Goal: Information Seeking & Learning: Learn about a topic

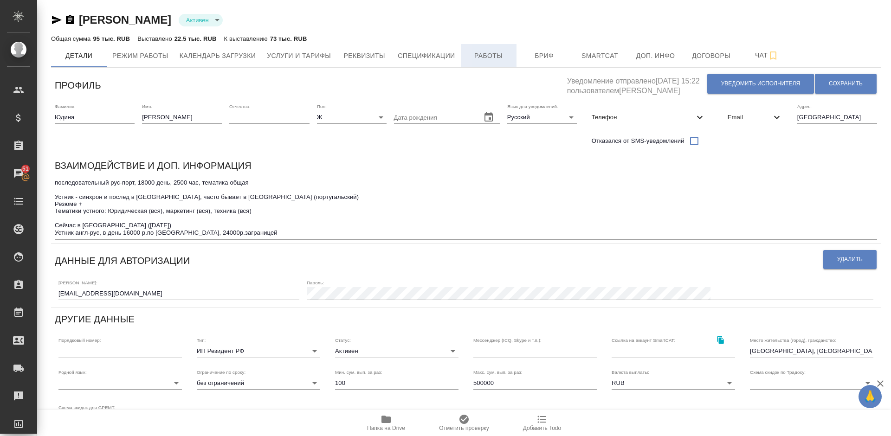
click at [498, 59] on span "Работы" at bounding box center [488, 56] width 45 height 12
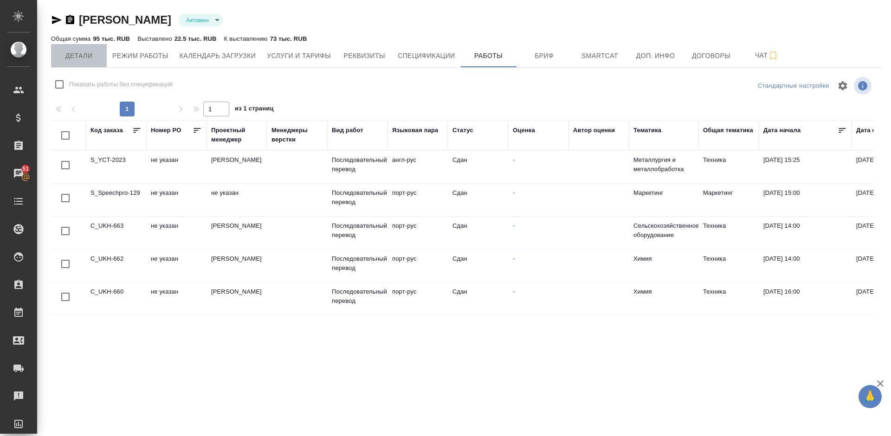
click at [90, 58] on span "Детали" at bounding box center [79, 56] width 45 height 12
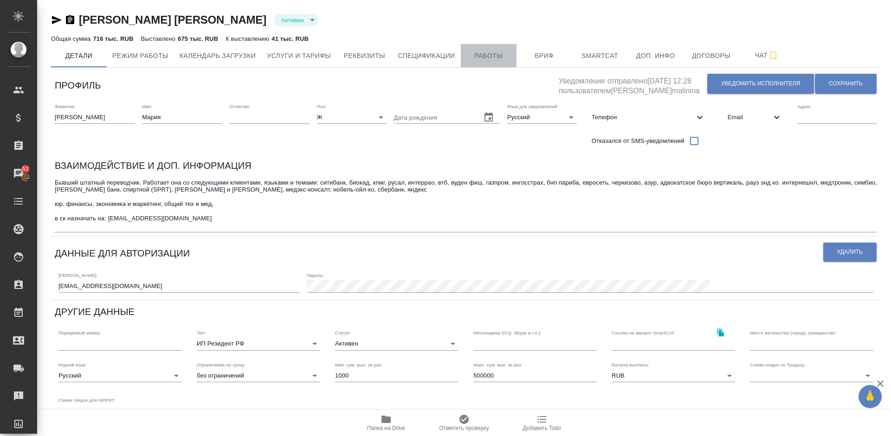
click at [489, 56] on span "Работы" at bounding box center [488, 56] width 45 height 12
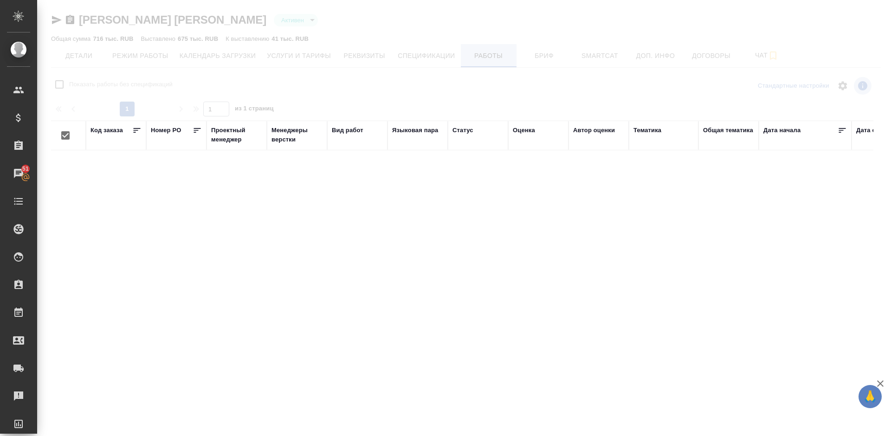
checkbox input "false"
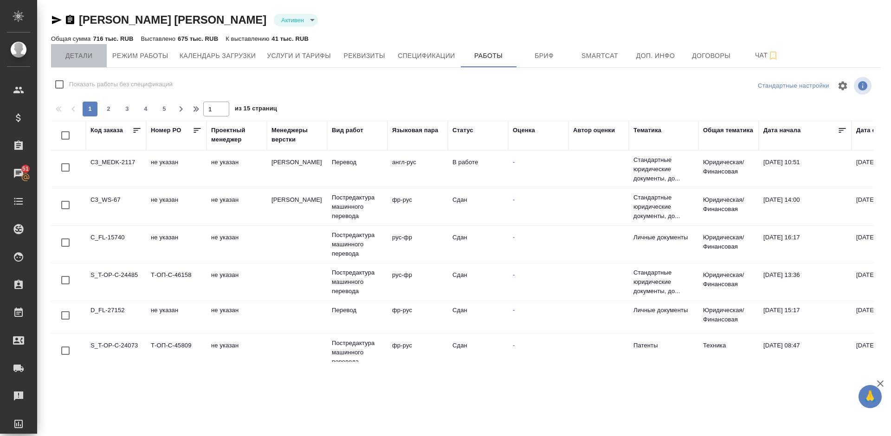
click at [97, 53] on span "Детали" at bounding box center [79, 56] width 45 height 12
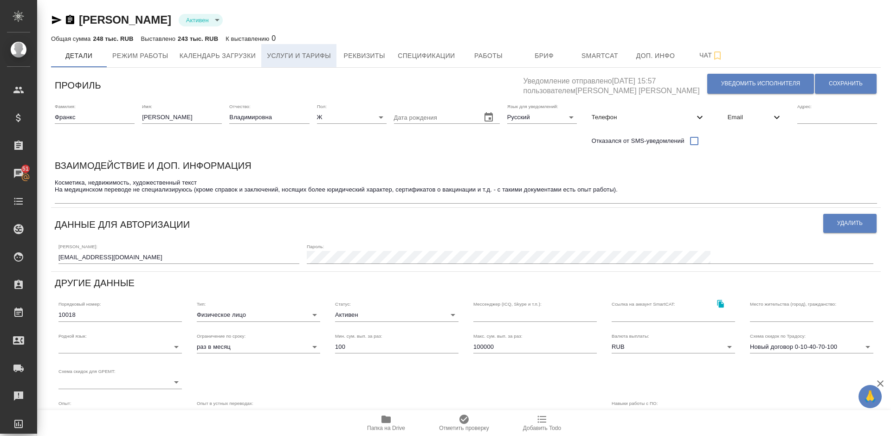
click at [302, 55] on span "Услуги и тарифы" at bounding box center [299, 56] width 64 height 12
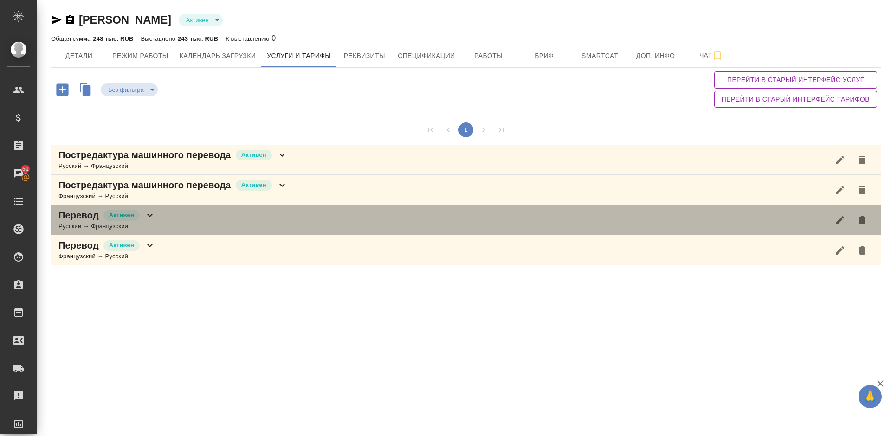
click at [256, 210] on div "Перевод Активен Русский → Французский" at bounding box center [465, 220] width 829 height 30
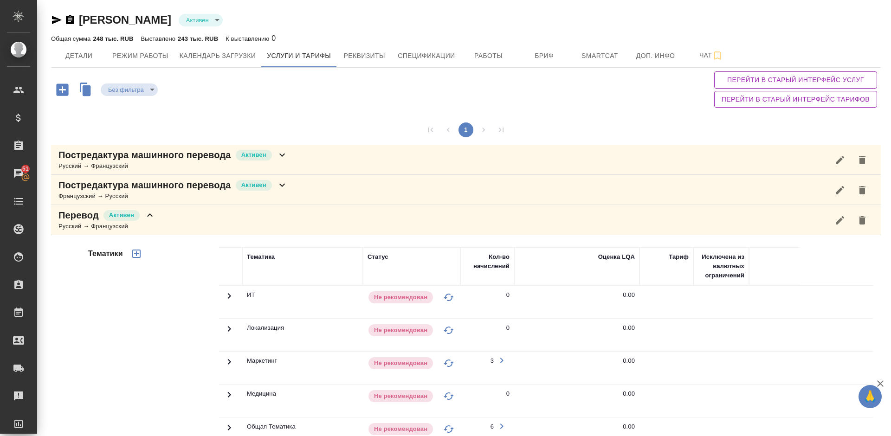
click at [179, 315] on div "Тематики" at bounding box center [152, 396] width 133 height 310
click at [170, 227] on div "Перевод Активен Русский → Французский" at bounding box center [465, 220] width 829 height 30
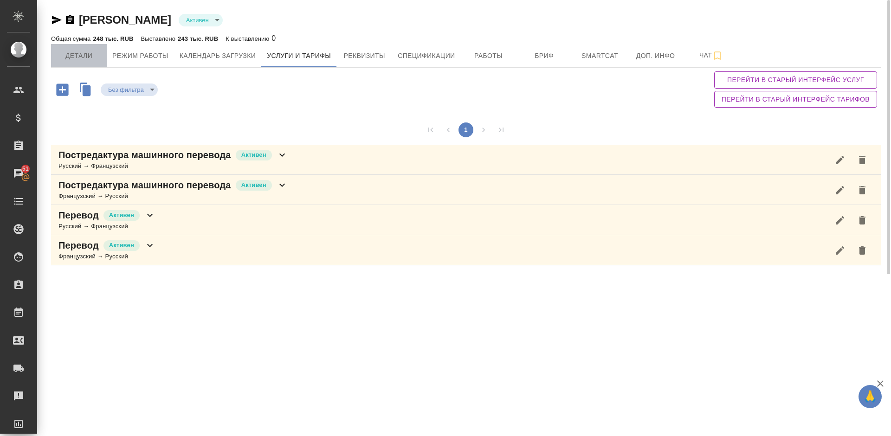
click at [80, 53] on span "Детали" at bounding box center [79, 56] width 45 height 12
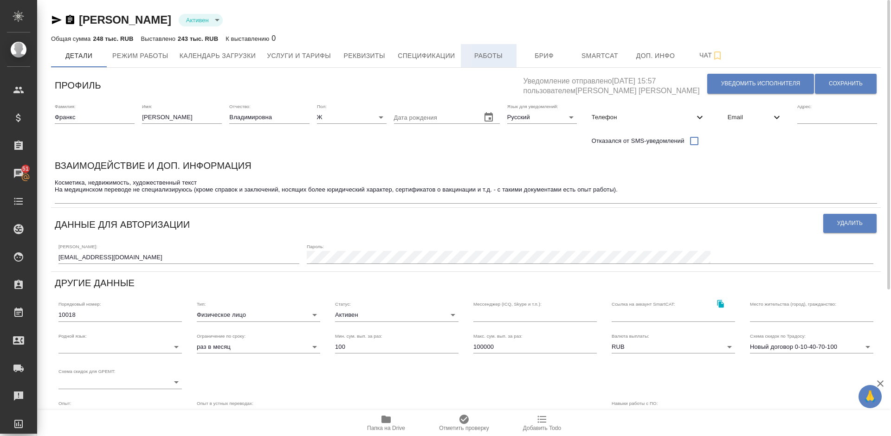
click at [489, 51] on span "Работы" at bounding box center [488, 56] width 45 height 12
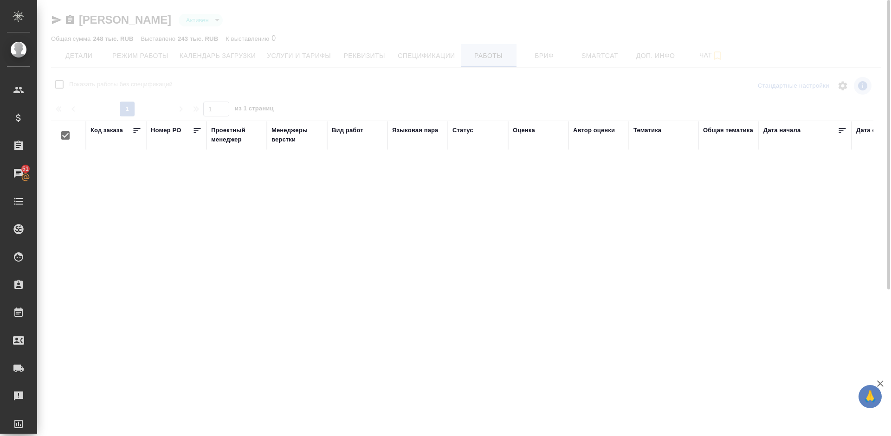
checkbox input "false"
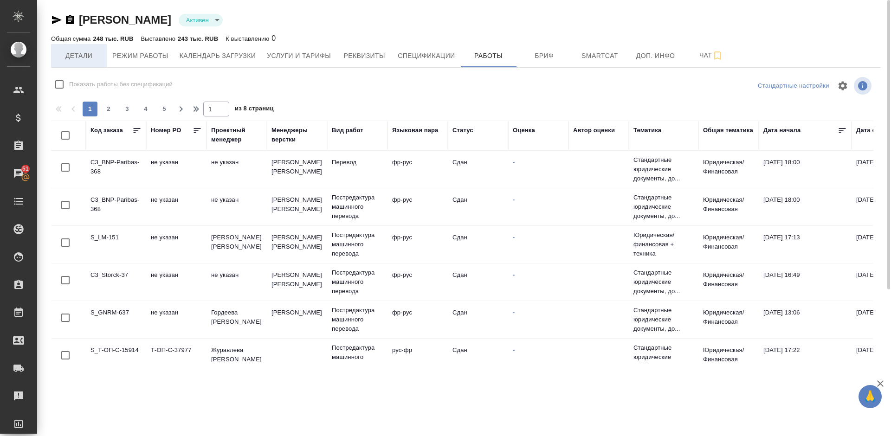
click at [77, 55] on span "Детали" at bounding box center [79, 56] width 45 height 12
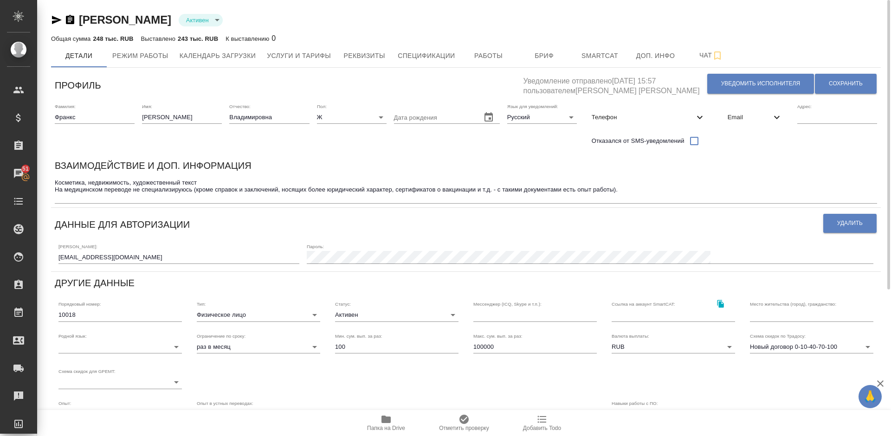
click at [754, 118] on span "Email" at bounding box center [749, 117] width 44 height 9
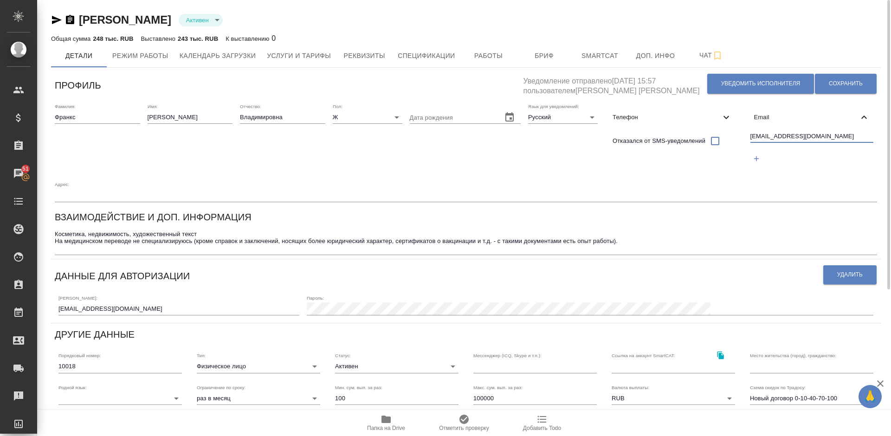
drag, startPoint x: 808, startPoint y: 136, endPoint x: 749, endPoint y: 136, distance: 59.4
click at [749, 136] on div "ann52591@mail.ru" at bounding box center [811, 149] width 131 height 43
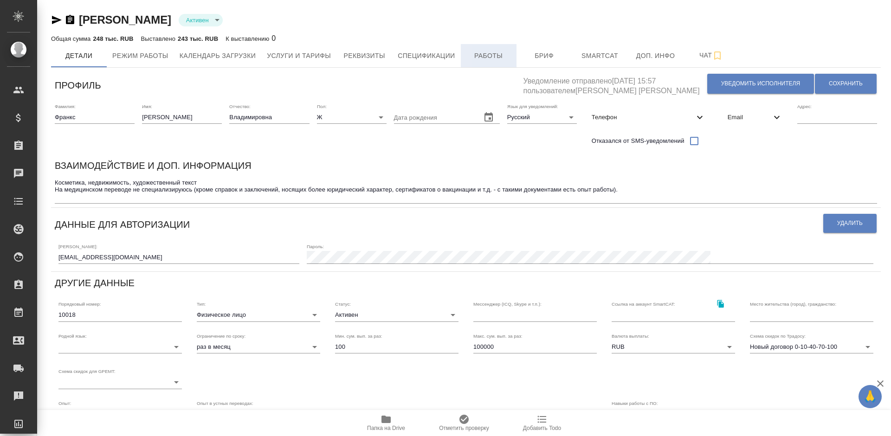
click at [479, 53] on span "Работы" at bounding box center [488, 56] width 45 height 12
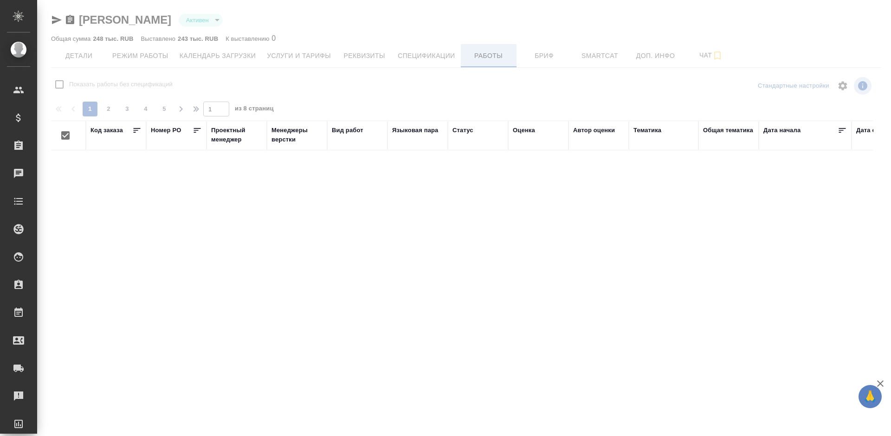
checkbox input "false"
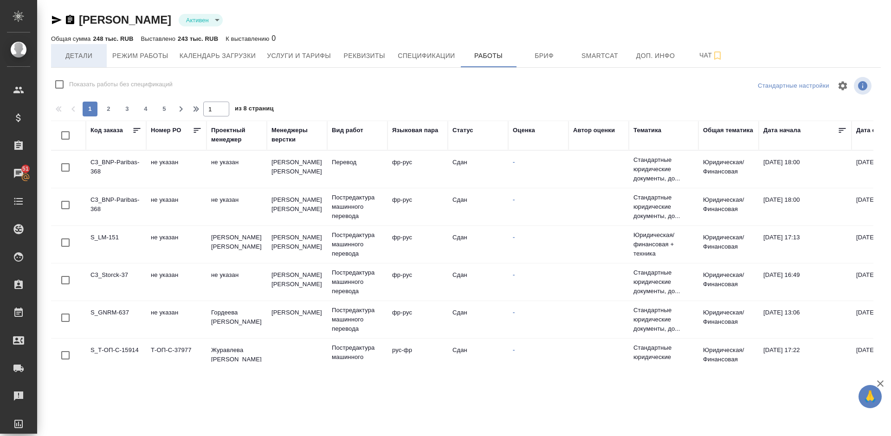
click at [97, 58] on span "Детали" at bounding box center [79, 56] width 45 height 12
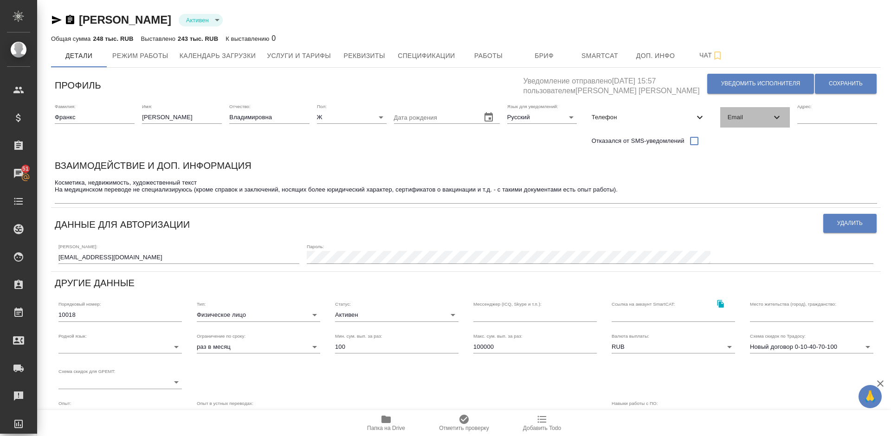
click at [741, 116] on span "Email" at bounding box center [749, 117] width 44 height 9
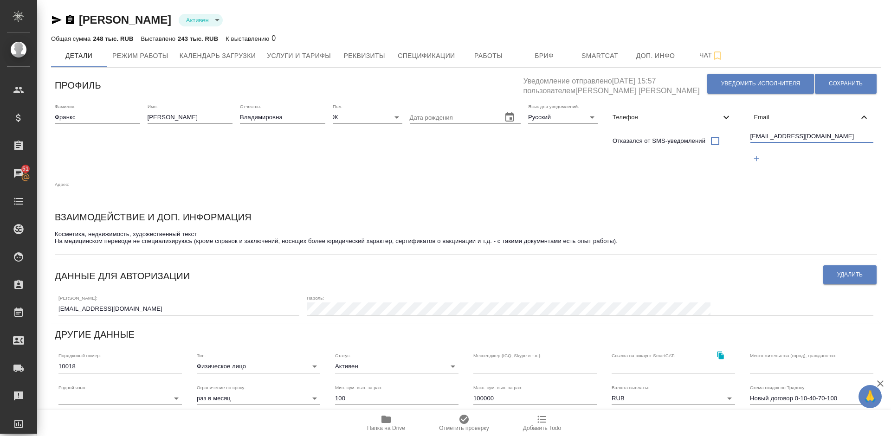
drag, startPoint x: 804, startPoint y: 136, endPoint x: 749, endPoint y: 136, distance: 55.7
click at [749, 136] on div "ann52591@mail.ru" at bounding box center [811, 149] width 131 height 43
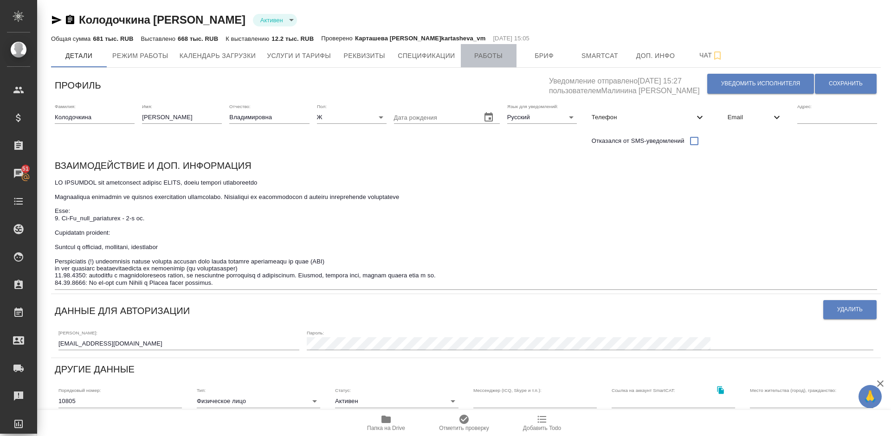
click at [486, 54] on span "Работы" at bounding box center [488, 56] width 45 height 12
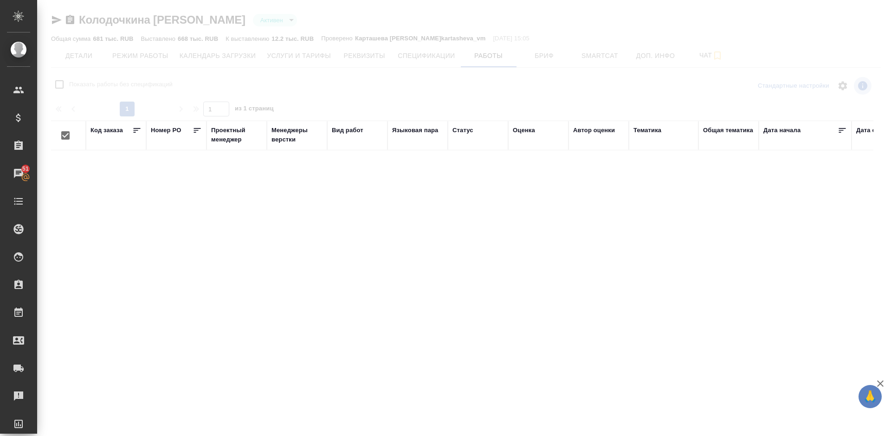
checkbox input "false"
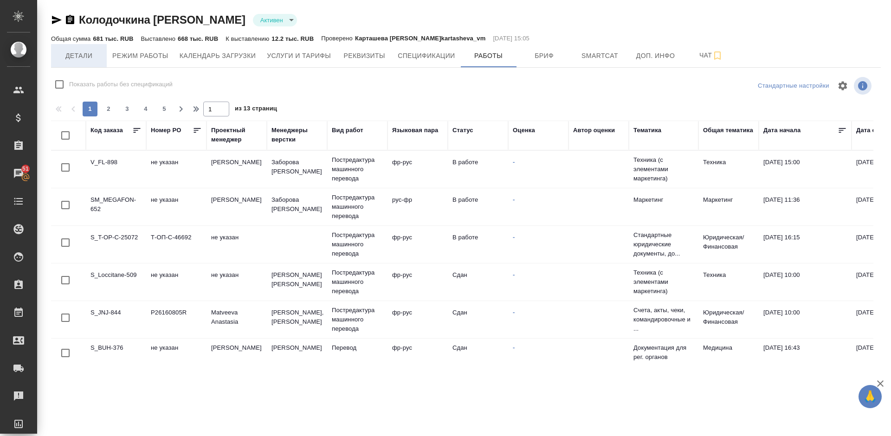
click at [92, 53] on span "Детали" at bounding box center [79, 56] width 45 height 12
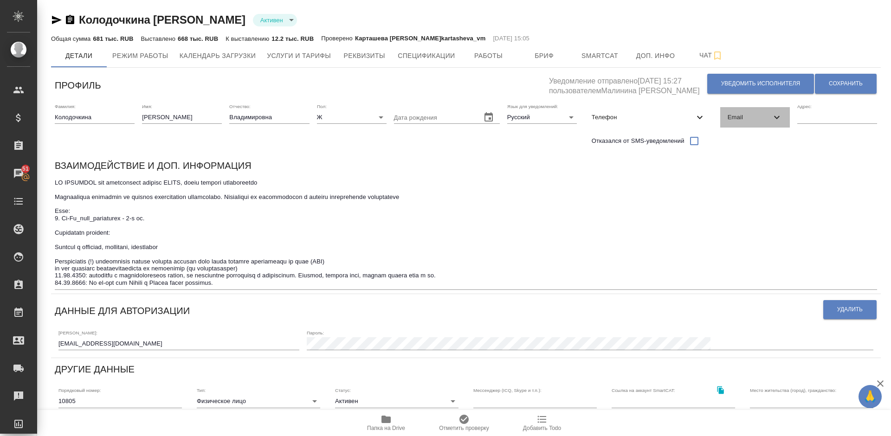
click at [758, 115] on span "Email" at bounding box center [749, 117] width 44 height 9
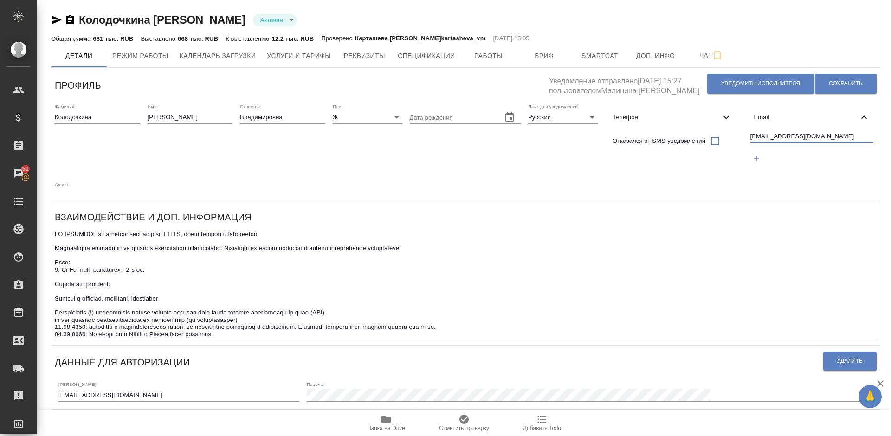
drag, startPoint x: 820, startPoint y: 137, endPoint x: 748, endPoint y: 137, distance: 72.4
click at [748, 137] on div "eglagoleva1@yandex.ru" at bounding box center [811, 149] width 131 height 43
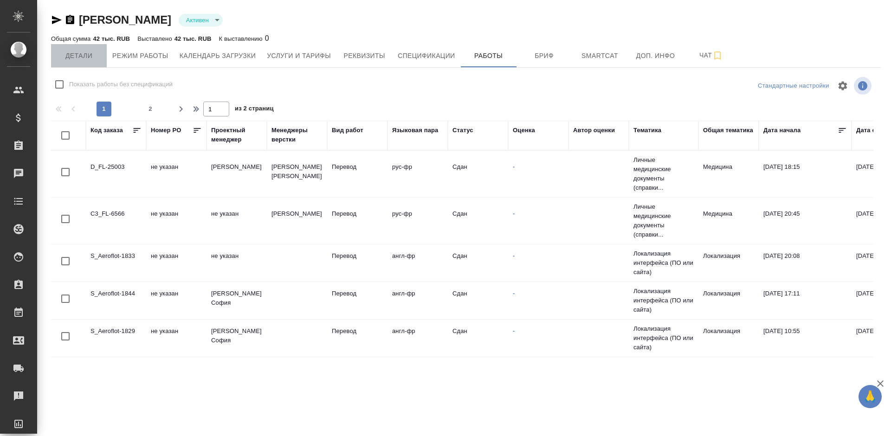
click at [97, 52] on span "Детали" at bounding box center [79, 56] width 45 height 12
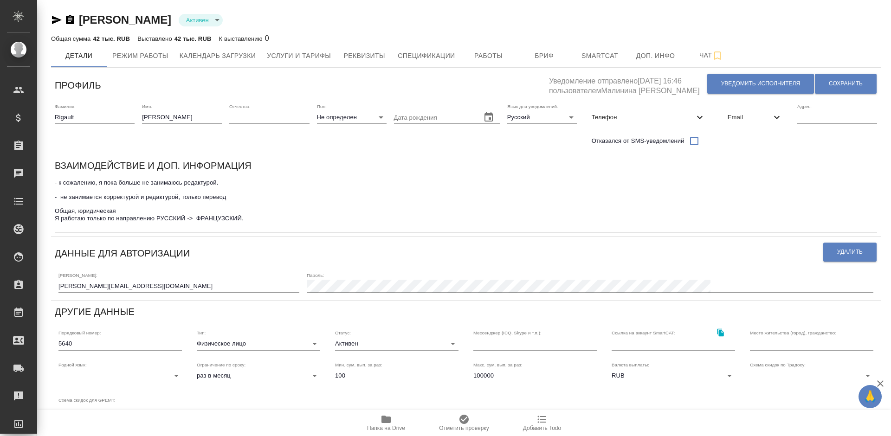
click at [748, 113] on span "Email" at bounding box center [749, 117] width 44 height 9
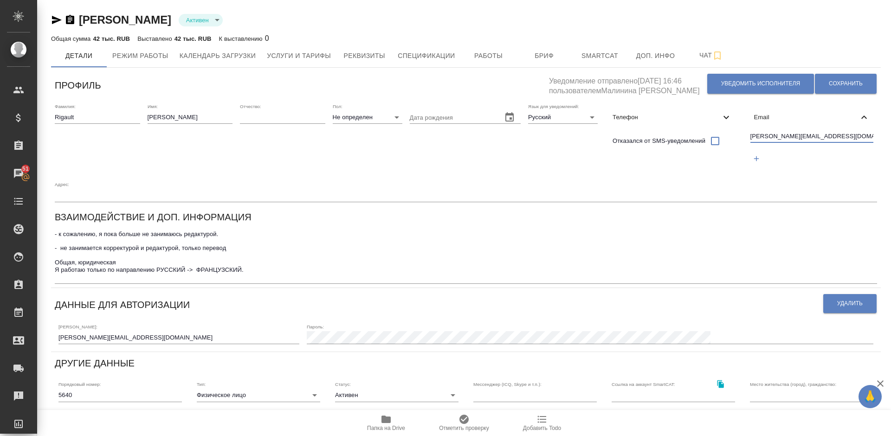
drag, startPoint x: 811, startPoint y: 137, endPoint x: 747, endPoint y: 137, distance: 64.5
click at [747, 137] on div "[PERSON_NAME][EMAIL_ADDRESS][DOMAIN_NAME]" at bounding box center [811, 149] width 131 height 43
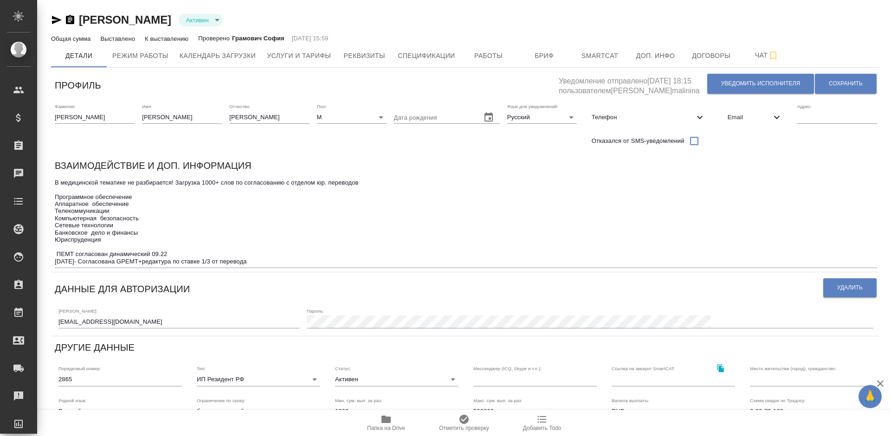
click at [752, 118] on span "Email" at bounding box center [749, 117] width 44 height 9
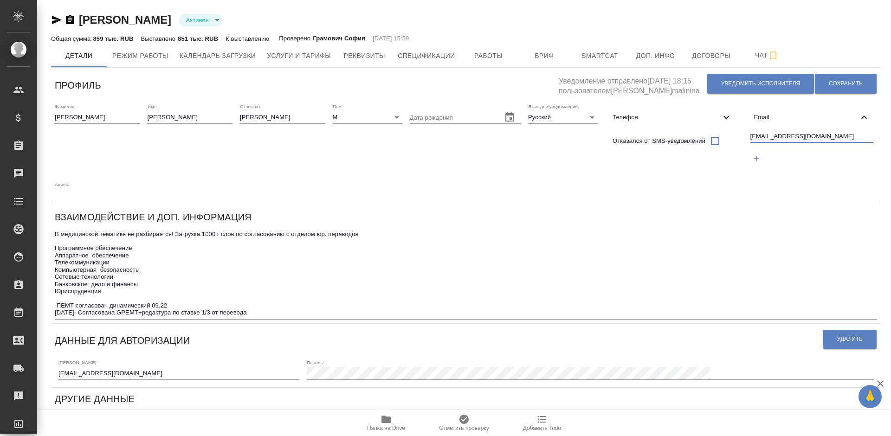
drag, startPoint x: 797, startPoint y: 135, endPoint x: 750, endPoint y: 135, distance: 46.9
click at [750, 135] on input "[EMAIL_ADDRESS][DOMAIN_NAME]" at bounding box center [811, 137] width 123 height 12
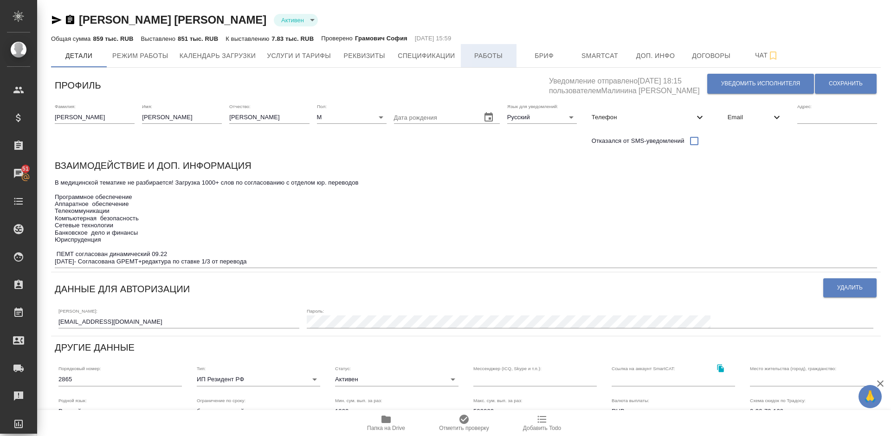
click at [477, 56] on span "Работы" at bounding box center [488, 56] width 45 height 12
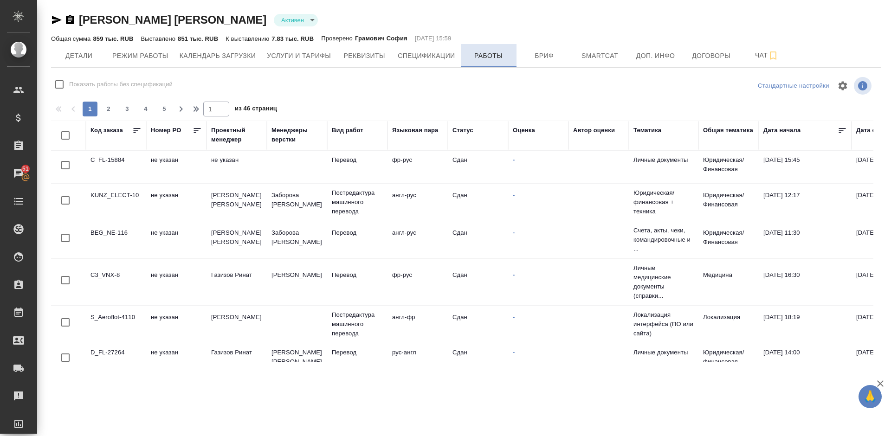
checkbox input "false"
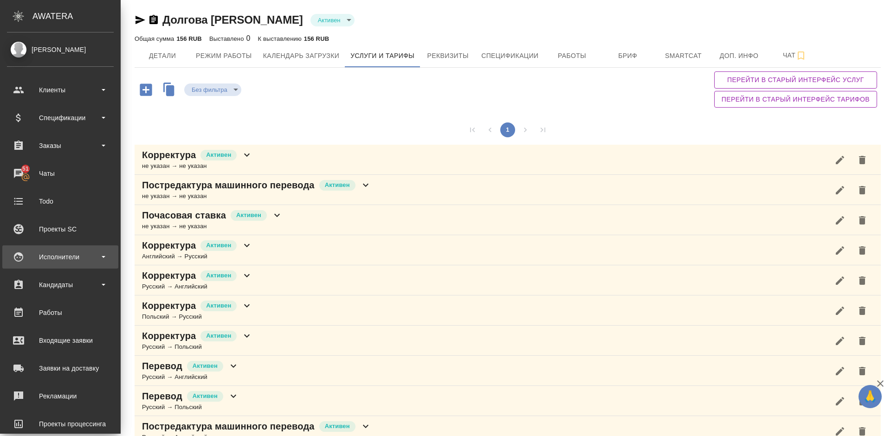
click at [75, 252] on div "Исполнители" at bounding box center [60, 257] width 107 height 14
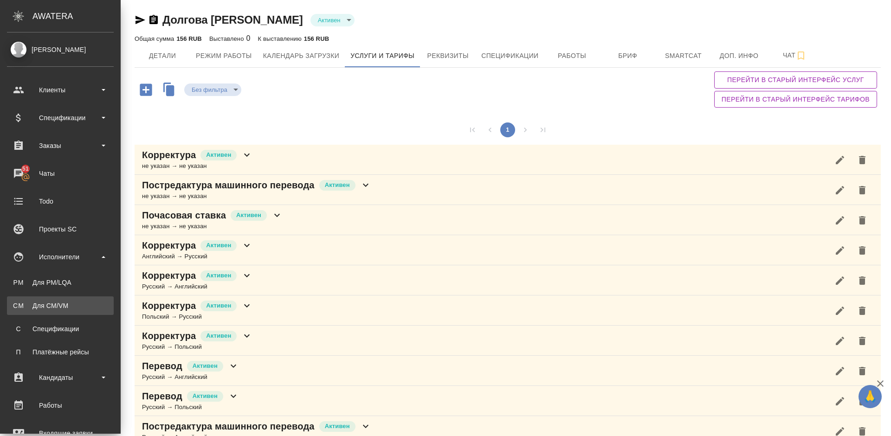
click at [76, 314] on link "CM Для CM/VM" at bounding box center [60, 305] width 107 height 19
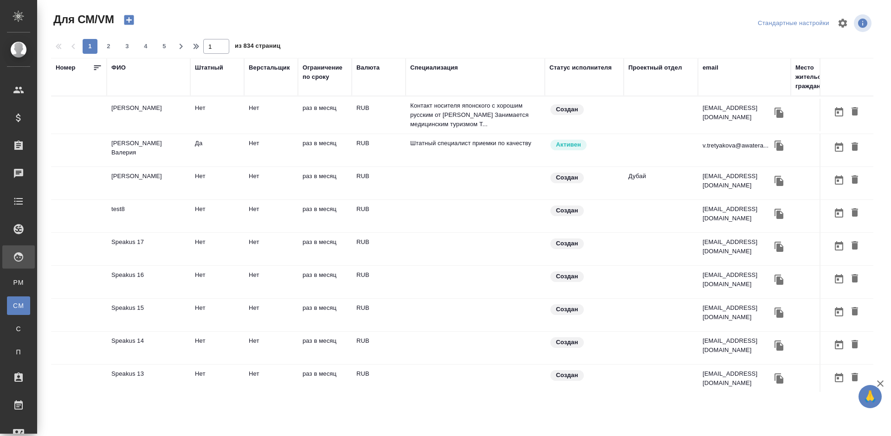
click at [122, 67] on div "ФИО" at bounding box center [118, 67] width 14 height 9
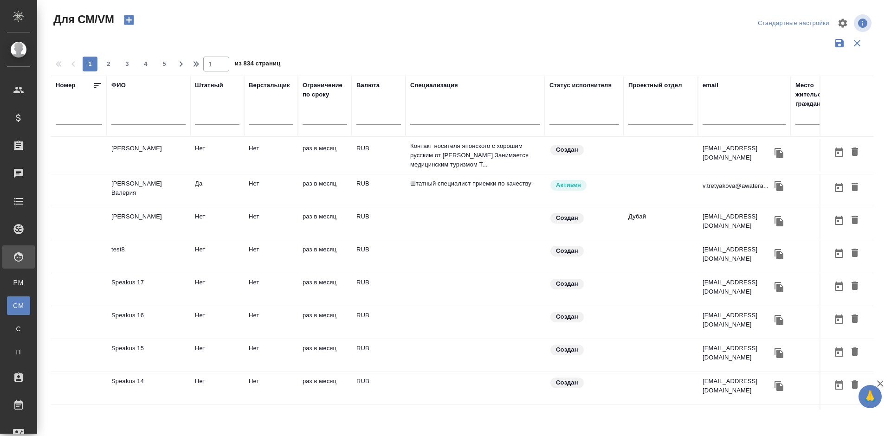
click at [142, 122] on input "text" at bounding box center [148, 119] width 74 height 12
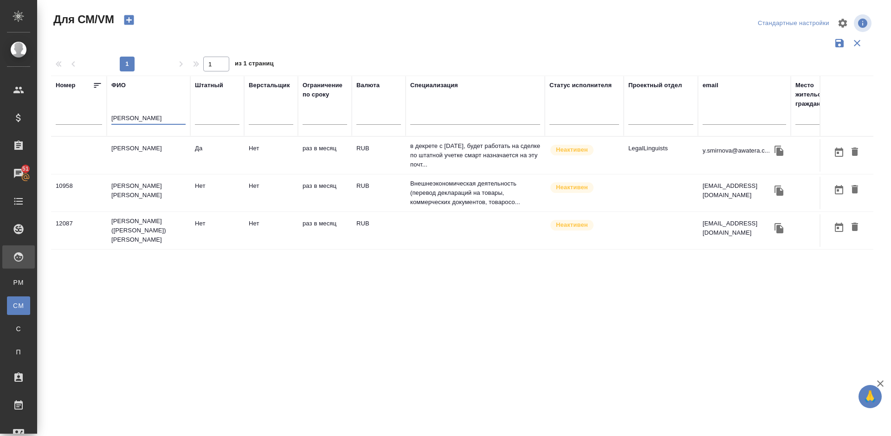
type input "[PERSON_NAME]"
click at [173, 185] on td "Смирнова Юлия Игоревна" at bounding box center [149, 193] width 84 height 32
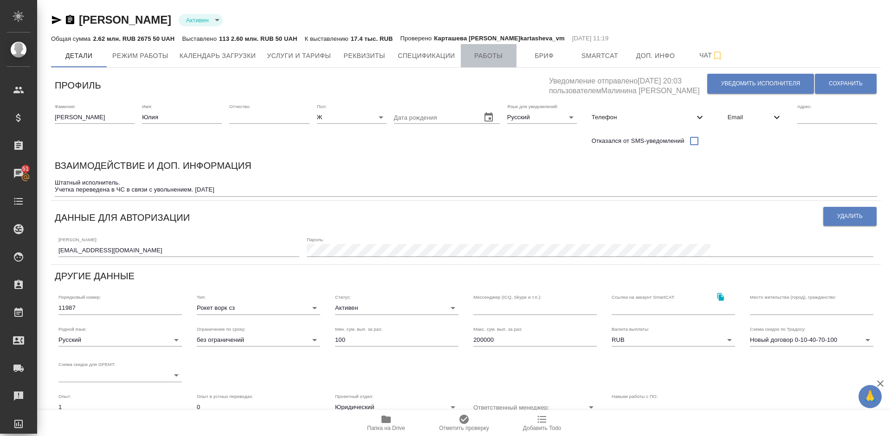
click at [483, 56] on span "Работы" at bounding box center [488, 56] width 45 height 12
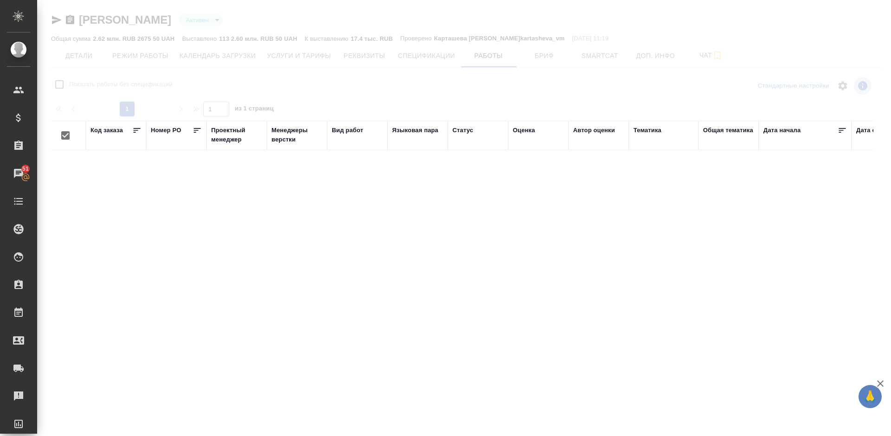
checkbox input "false"
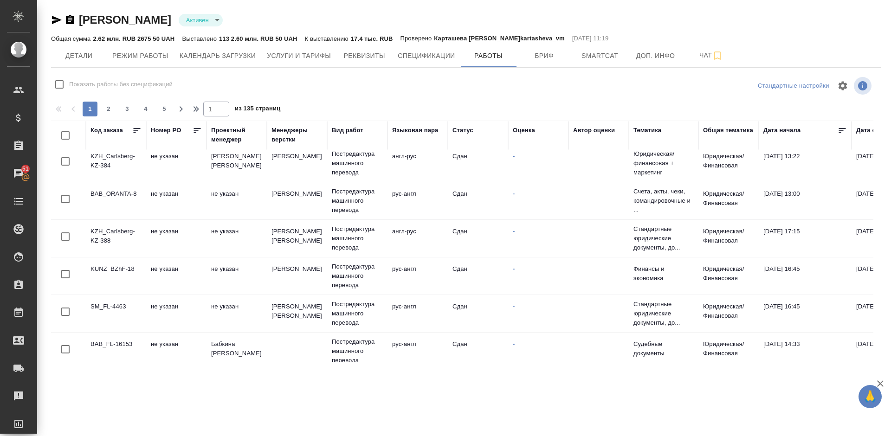
scroll to position [726, 0]
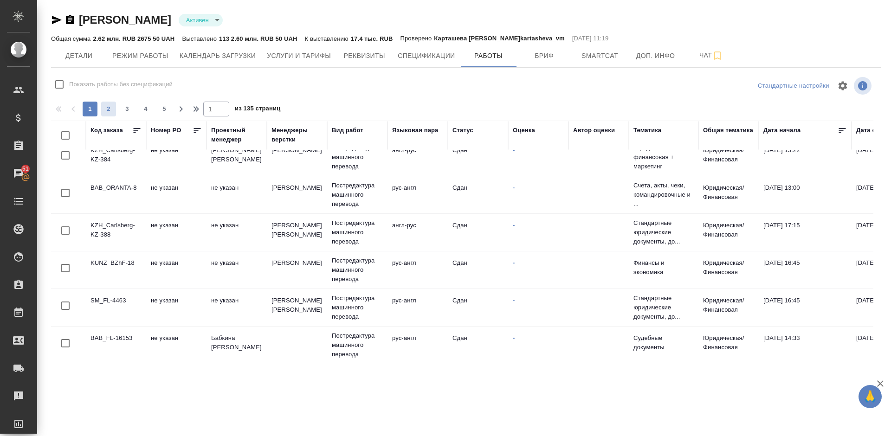
click at [112, 109] on span "2" at bounding box center [108, 108] width 15 height 9
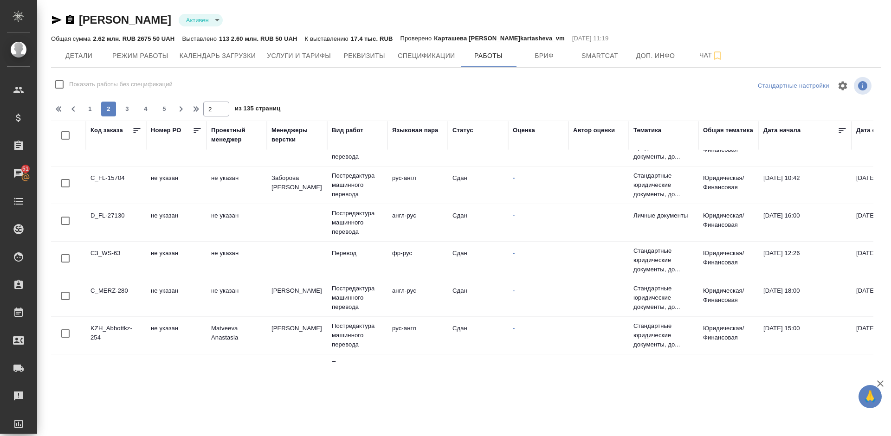
scroll to position [0, 0]
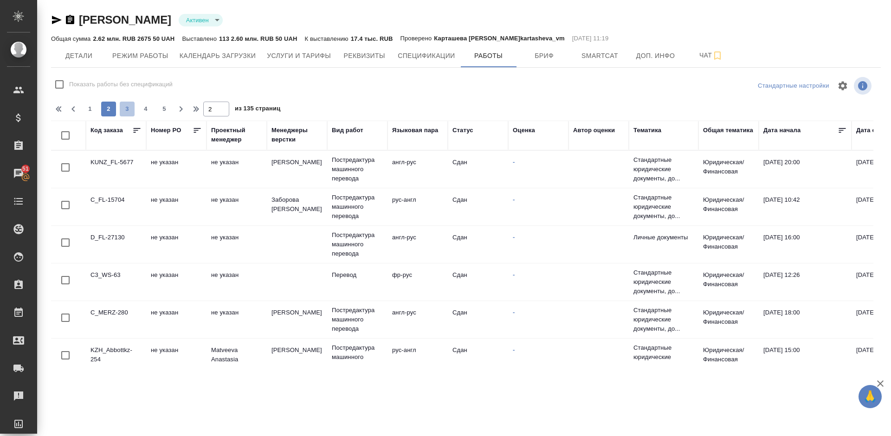
click at [129, 108] on span "3" at bounding box center [127, 108] width 15 height 9
type input "3"
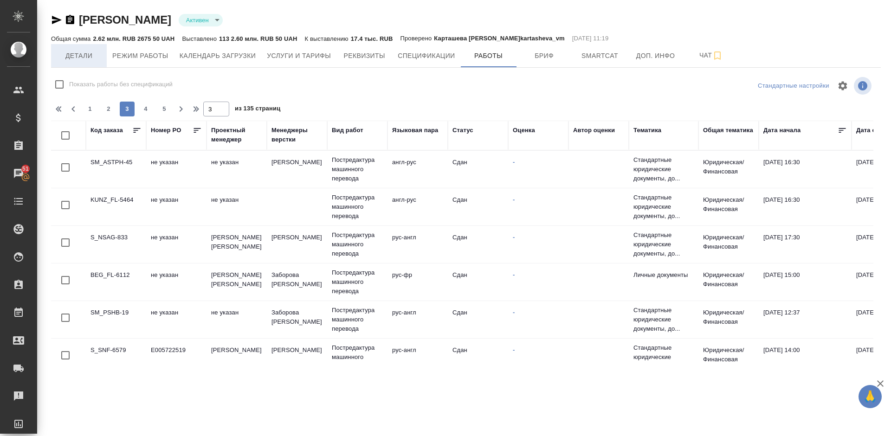
click at [89, 56] on span "Детали" at bounding box center [79, 56] width 45 height 12
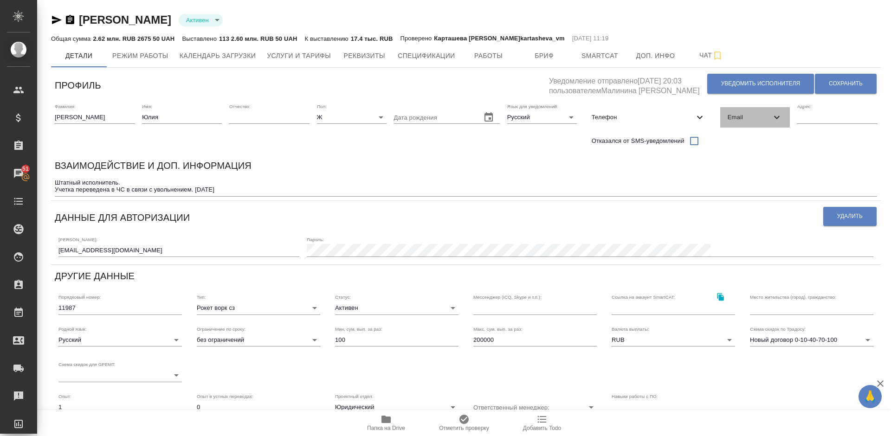
click at [752, 119] on span "Email" at bounding box center [749, 117] width 44 height 9
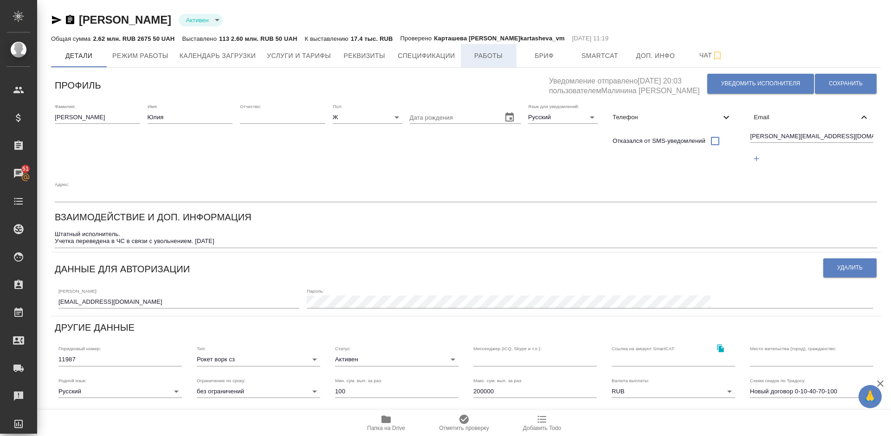
click at [481, 54] on span "Работы" at bounding box center [488, 56] width 45 height 12
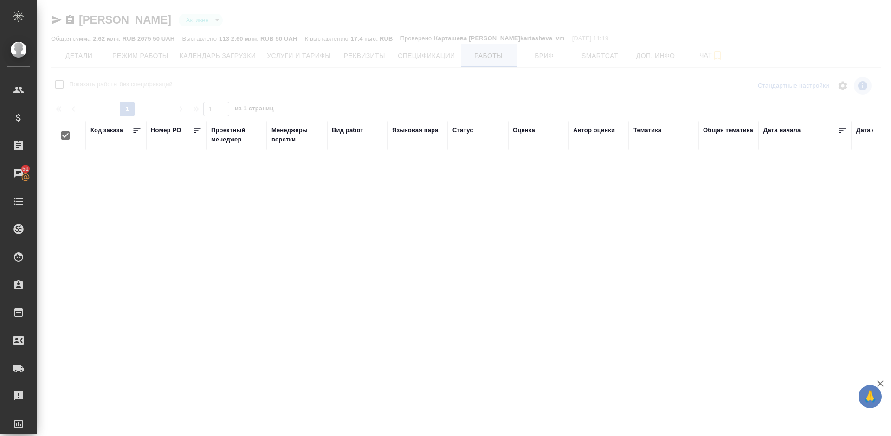
checkbox input "false"
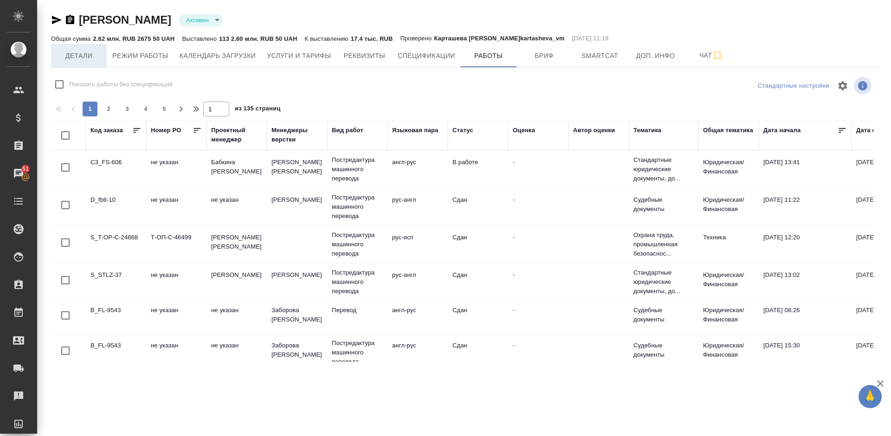
click at [91, 54] on span "Детали" at bounding box center [79, 56] width 45 height 12
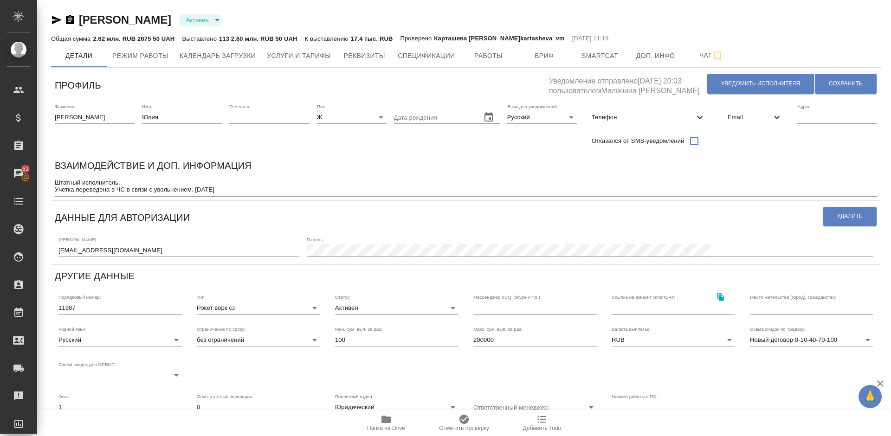
click at [739, 113] on span "Email" at bounding box center [749, 117] width 44 height 9
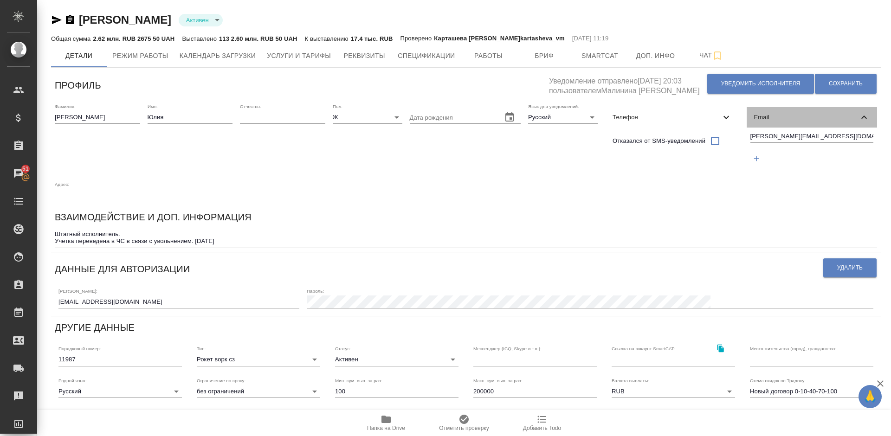
click at [766, 114] on span "Email" at bounding box center [806, 117] width 105 height 9
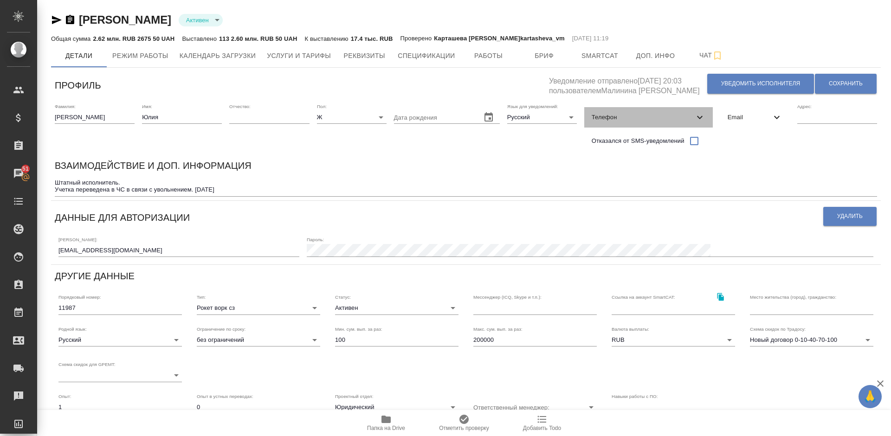
click at [655, 114] on span "Телефон" at bounding box center [642, 117] width 103 height 9
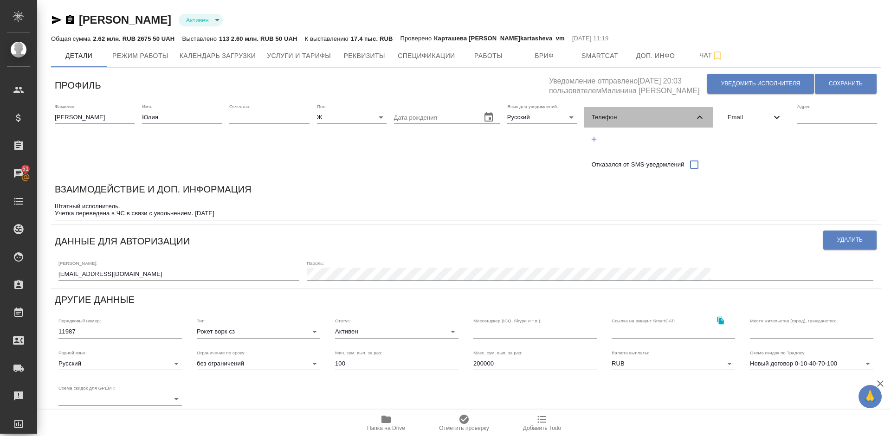
click at [655, 114] on span "Телефон" at bounding box center [642, 117] width 103 height 9
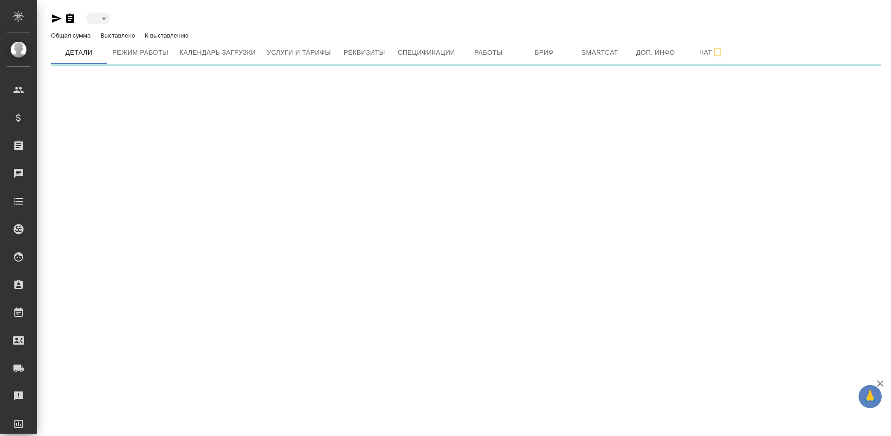
type input "inactive"
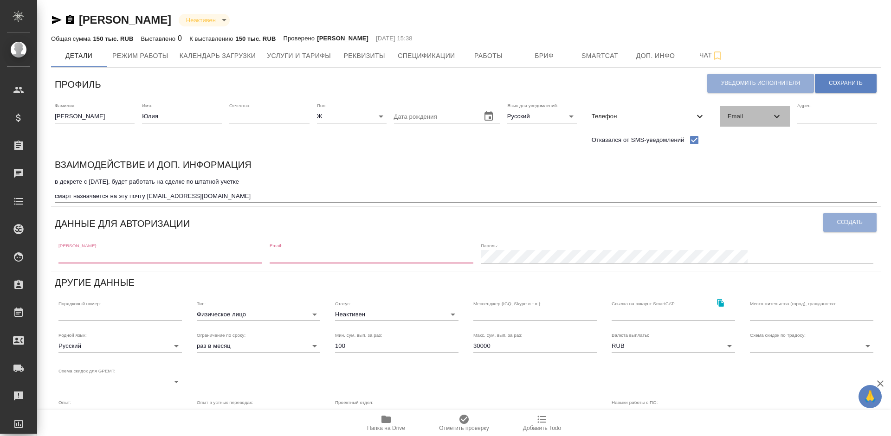
click at [746, 115] on span "Email" at bounding box center [749, 116] width 44 height 9
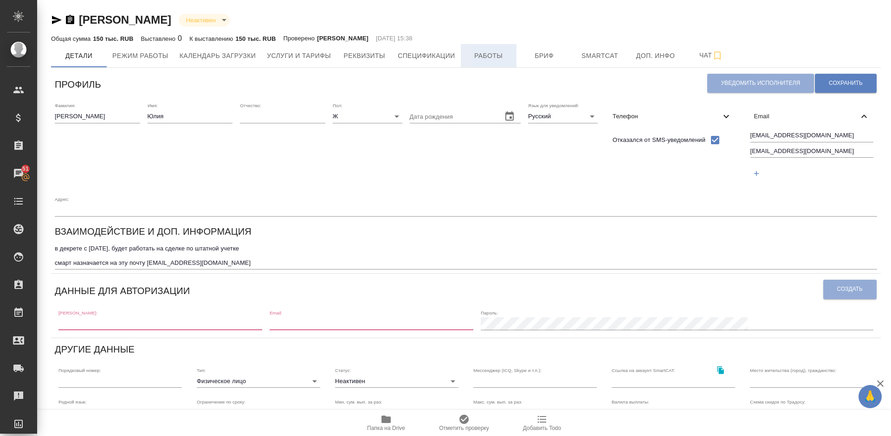
click at [501, 55] on span "Работы" at bounding box center [488, 56] width 45 height 12
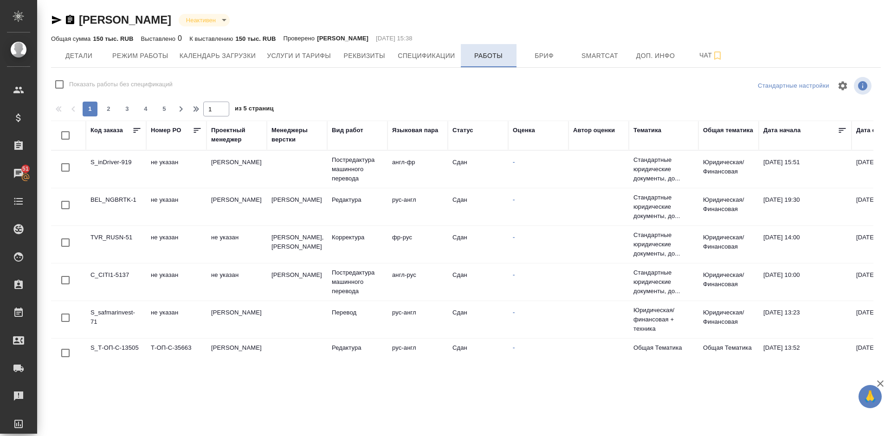
checkbox input "false"
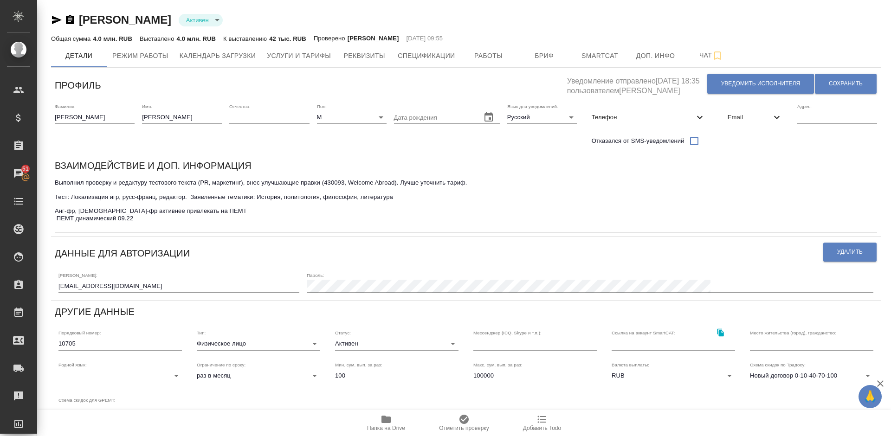
click at [742, 115] on span "Email" at bounding box center [749, 117] width 44 height 9
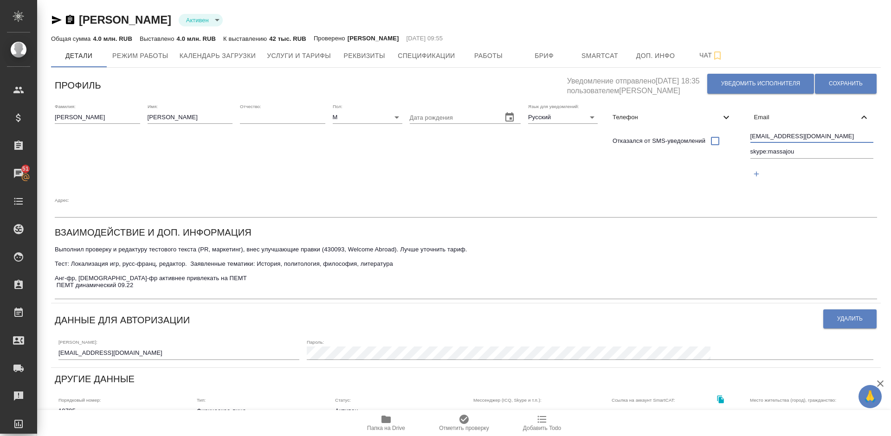
drag, startPoint x: 817, startPoint y: 136, endPoint x: 748, endPoint y: 136, distance: 68.7
click at [748, 136] on div "[EMAIL_ADDRESS][DOMAIN_NAME] skype:massajou" at bounding box center [811, 157] width 131 height 58
drag, startPoint x: 180, startPoint y: 117, endPoint x: 144, endPoint y: 116, distance: 35.3
click at [144, 116] on div "Фамилия: [PERSON_NAME] Имя: [PERSON_NAME] Отчество: [PERSON_NAME]: М [DEMOGRAPH…" at bounding box center [465, 161] width 829 height 122
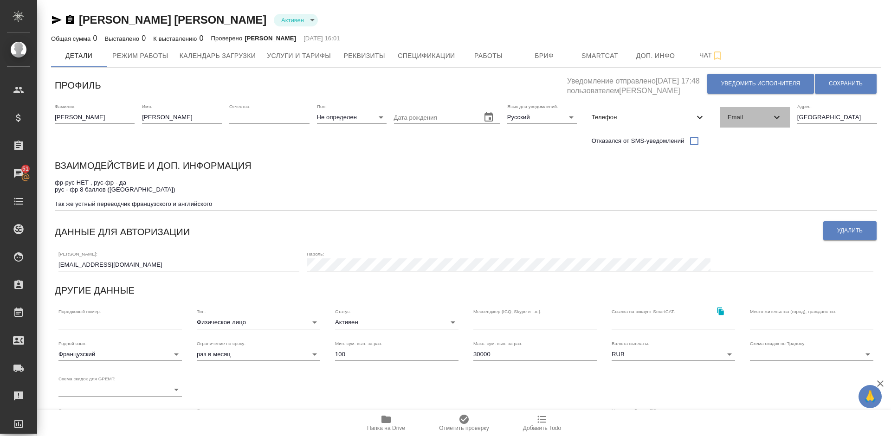
click at [756, 116] on span "Email" at bounding box center [749, 117] width 44 height 9
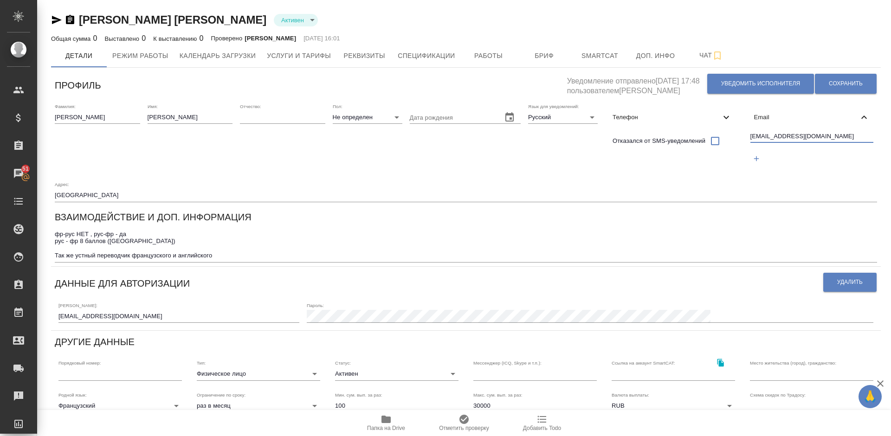
drag, startPoint x: 826, startPoint y: 138, endPoint x: 738, endPoint y: 143, distance: 88.3
click at [738, 143] on div "Фамилия: Tsawas Djakoum Имя: Olivier Arnold Отчество: Пол: Не определен none Да…" at bounding box center [465, 153] width 829 height 106
drag, startPoint x: 194, startPoint y: 119, endPoint x: 158, endPoint y: 119, distance: 36.2
click at [158, 119] on input "Olivier Arnold" at bounding box center [190, 117] width 85 height 13
click at [194, 118] on input "Olivier Arnold" at bounding box center [190, 117] width 85 height 13
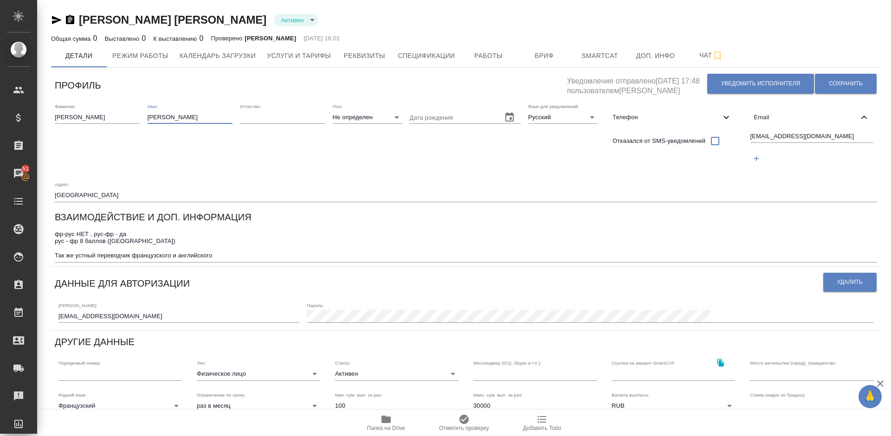
drag, startPoint x: 194, startPoint y: 116, endPoint x: 150, endPoint y: 116, distance: 44.1
click at [150, 116] on input "Olivier Arnold" at bounding box center [190, 117] width 85 height 13
click at [475, 52] on span "Работы" at bounding box center [488, 56] width 45 height 12
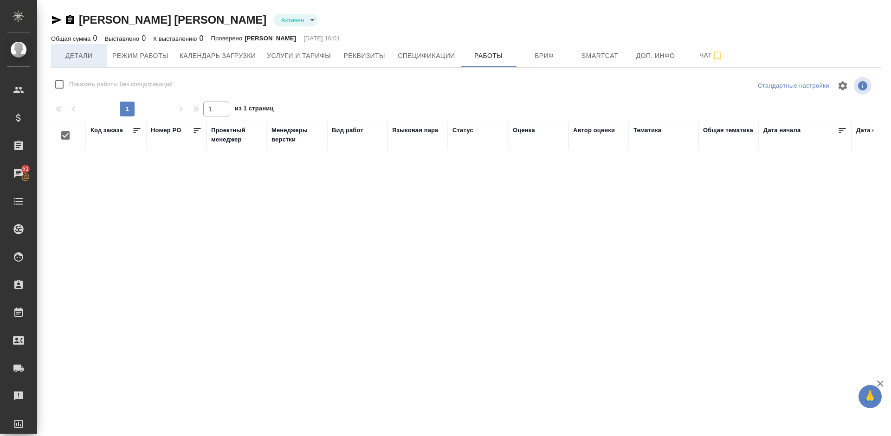
click at [93, 50] on span "Детали" at bounding box center [79, 56] width 45 height 12
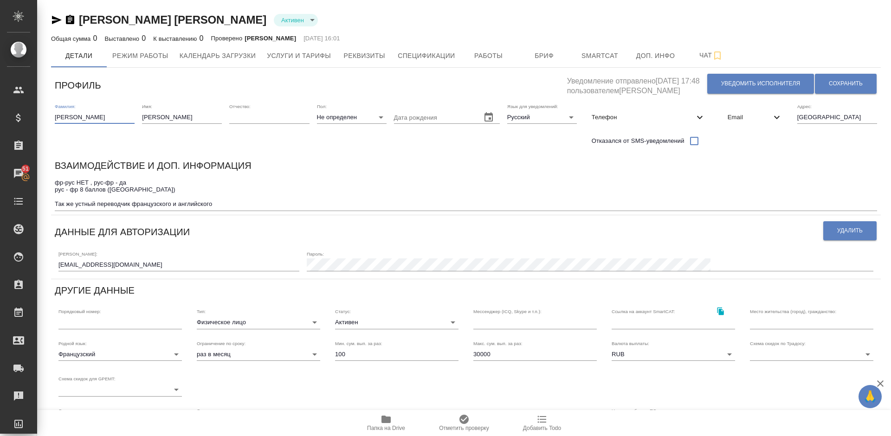
drag, startPoint x: 106, startPoint y: 118, endPoint x: 56, endPoint y: 116, distance: 50.1
click at [56, 116] on input "Tsawas Djakoum" at bounding box center [95, 117] width 80 height 13
click at [270, 55] on span "Услуги и тарифы" at bounding box center [299, 56] width 64 height 12
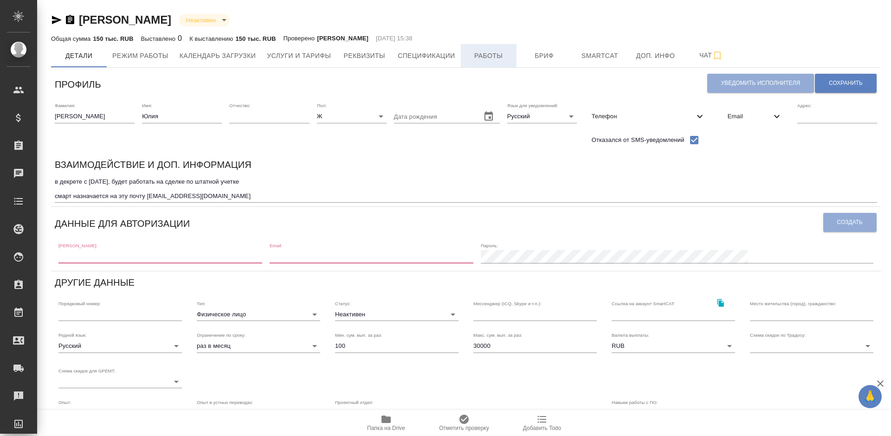
click at [486, 59] on span "Работы" at bounding box center [488, 56] width 45 height 12
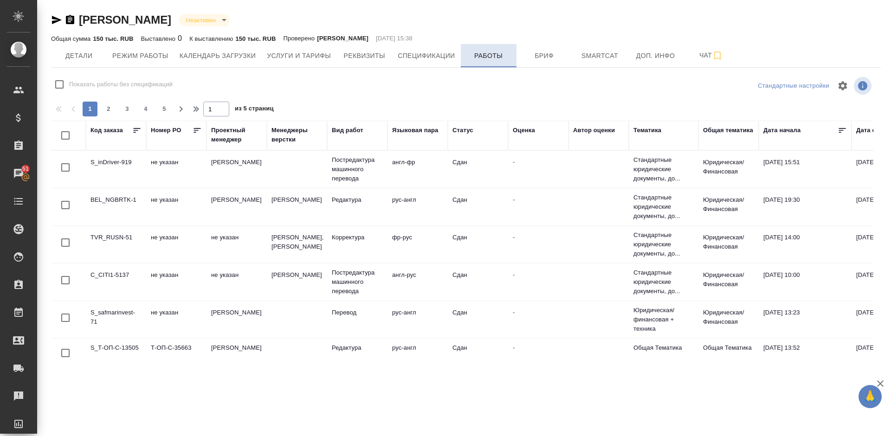
checkbox input "false"
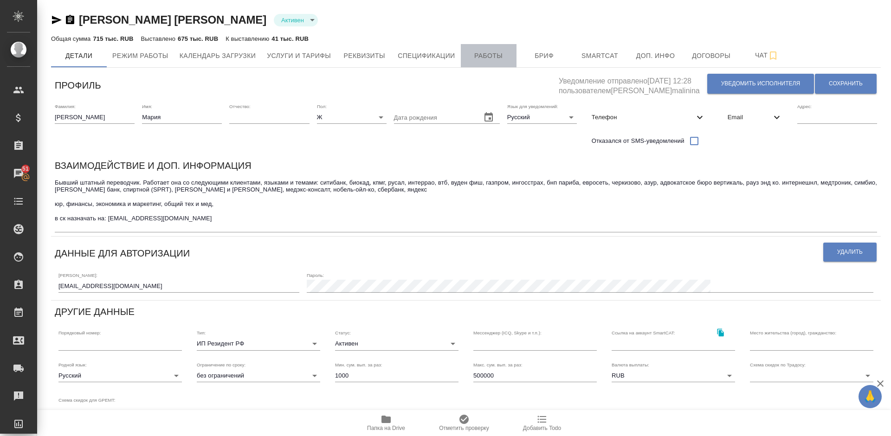
click at [487, 55] on span "Работы" at bounding box center [488, 56] width 45 height 12
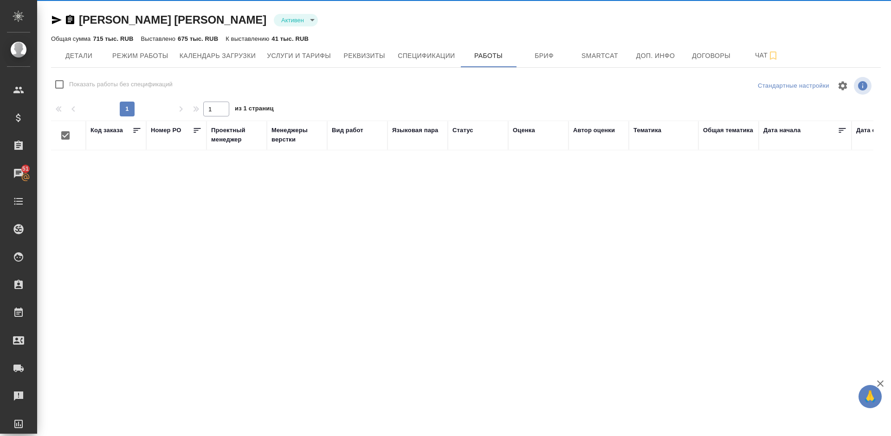
checkbox input "false"
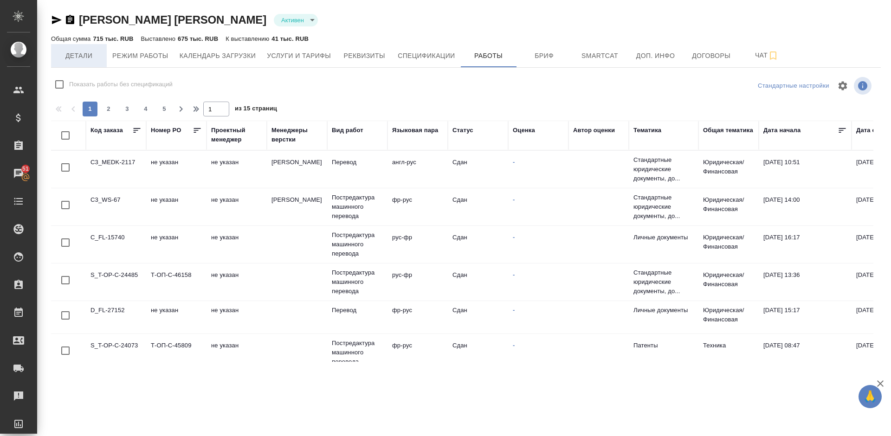
click at [81, 58] on span "Детали" at bounding box center [79, 56] width 45 height 12
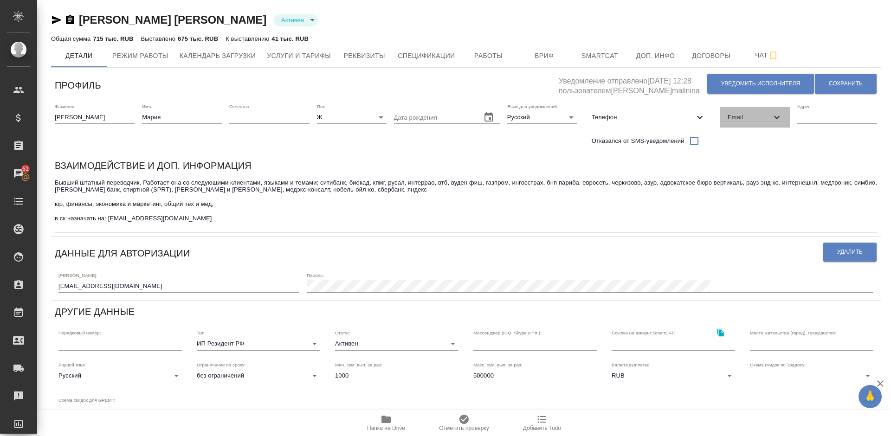
click at [746, 118] on span "Email" at bounding box center [749, 117] width 44 height 9
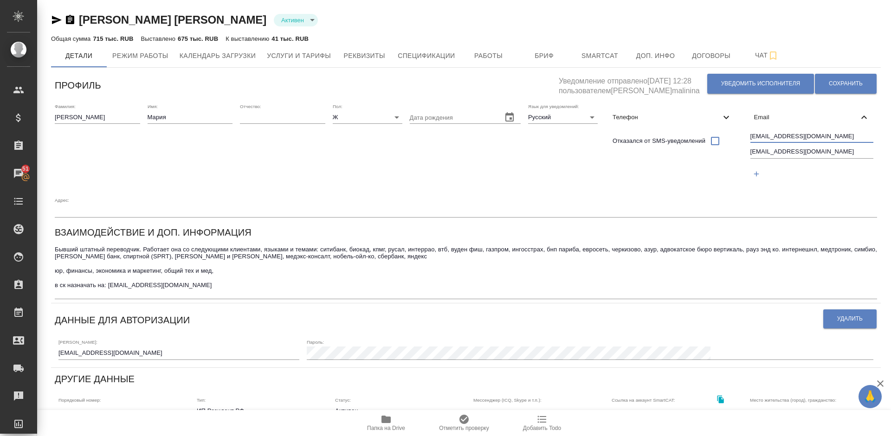
drag, startPoint x: 807, startPoint y: 136, endPoint x: 751, endPoint y: 134, distance: 56.7
click at [751, 134] on input "[EMAIL_ADDRESS][DOMAIN_NAME]" at bounding box center [811, 137] width 123 height 12
drag, startPoint x: 805, startPoint y: 151, endPoint x: 743, endPoint y: 151, distance: 62.6
click at [743, 151] on div "Фамилия: Чуяшкина Имя: Мария Отчество: Пол: Ж female Дата рождения Язык для уве…" at bounding box center [465, 161] width 829 height 122
drag, startPoint x: 807, startPoint y: 137, endPoint x: 747, endPoint y: 135, distance: 59.9
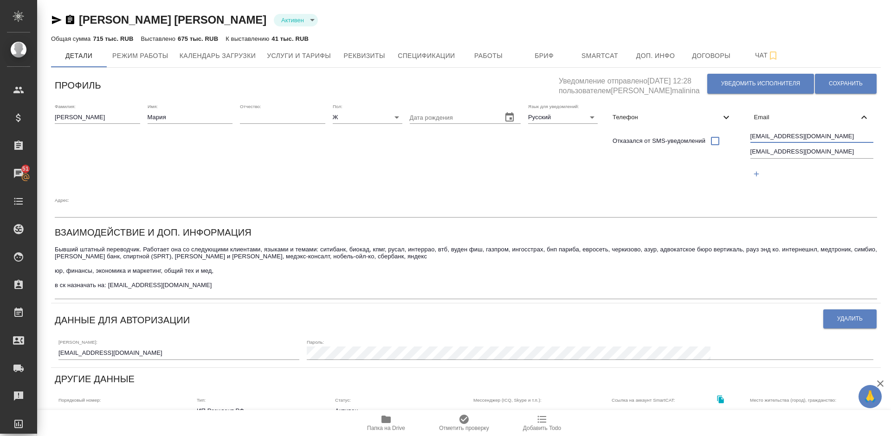
click at [747, 135] on div "byvmar@gmail.com byvmar@yandex.ru" at bounding box center [811, 157] width 131 height 58
click at [298, 55] on span "Услуги и тарифы" at bounding box center [299, 56] width 64 height 12
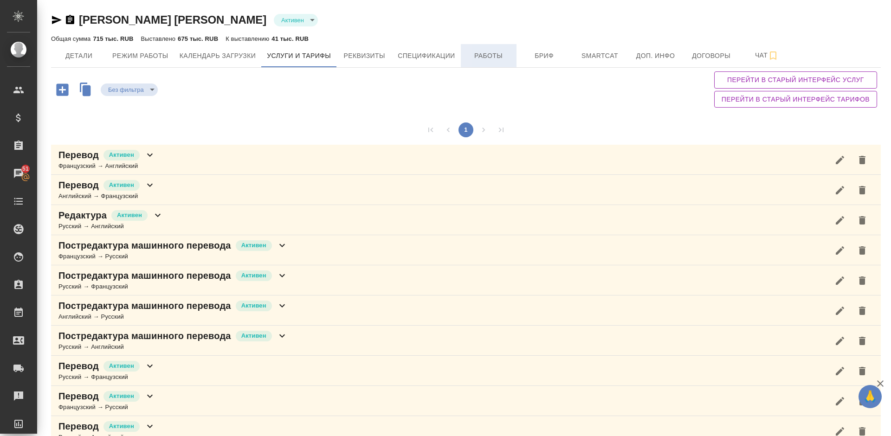
click at [486, 55] on span "Работы" at bounding box center [488, 56] width 45 height 12
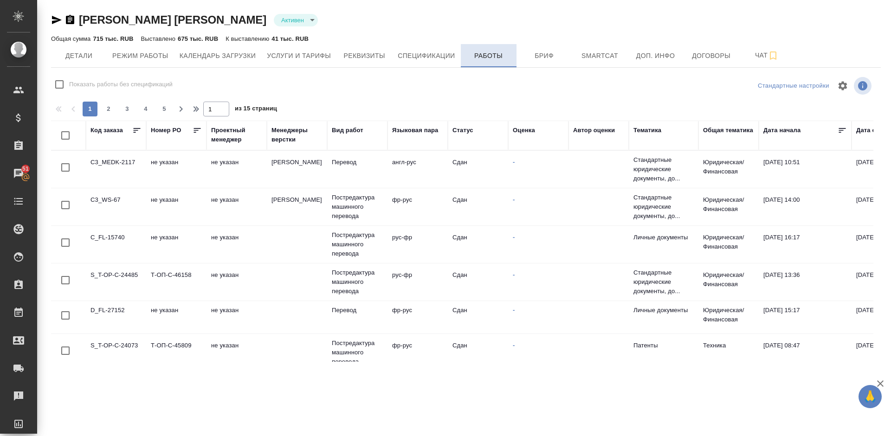
checkbox input "false"
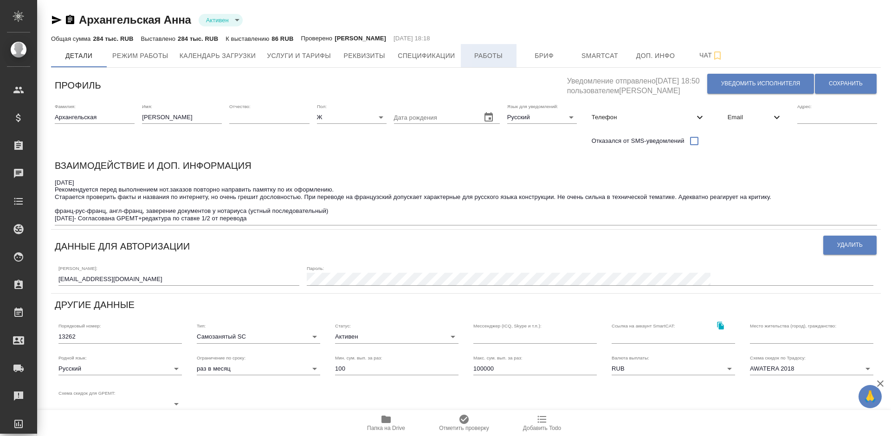
click at [489, 54] on span "Работы" at bounding box center [488, 56] width 45 height 12
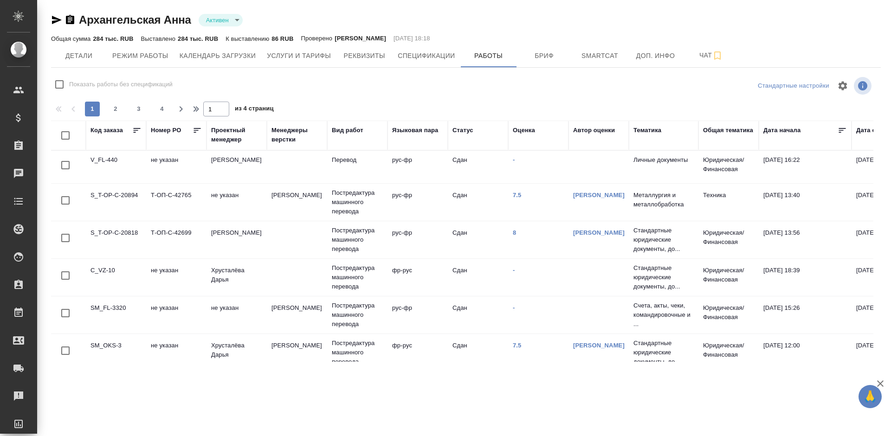
checkbox input "false"
click at [77, 58] on span "Детали" at bounding box center [79, 56] width 45 height 12
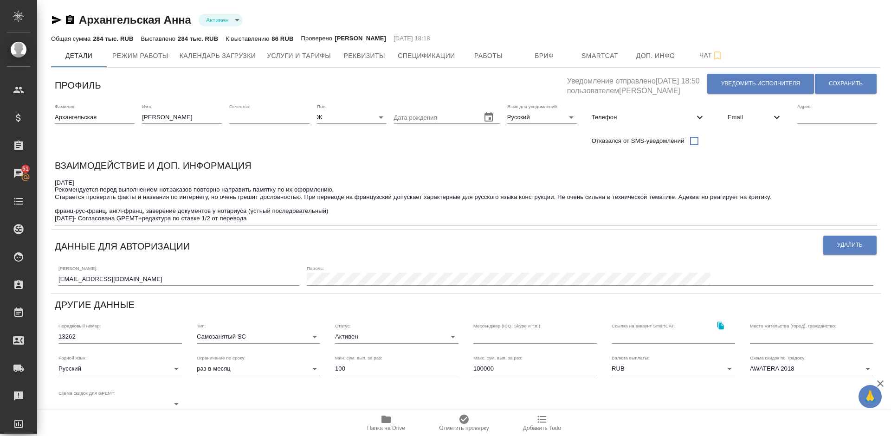
click at [748, 116] on span "Email" at bounding box center [749, 117] width 44 height 9
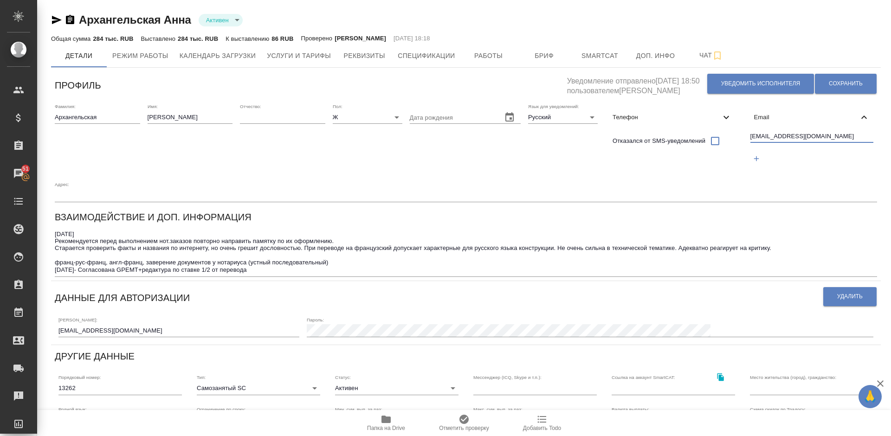
drag, startPoint x: 780, startPoint y: 135, endPoint x: 746, endPoint y: 135, distance: 33.9
click at [746, 135] on div "anna_france@bk.ru" at bounding box center [811, 149] width 131 height 43
click at [699, 51] on span "Чат" at bounding box center [711, 56] width 45 height 12
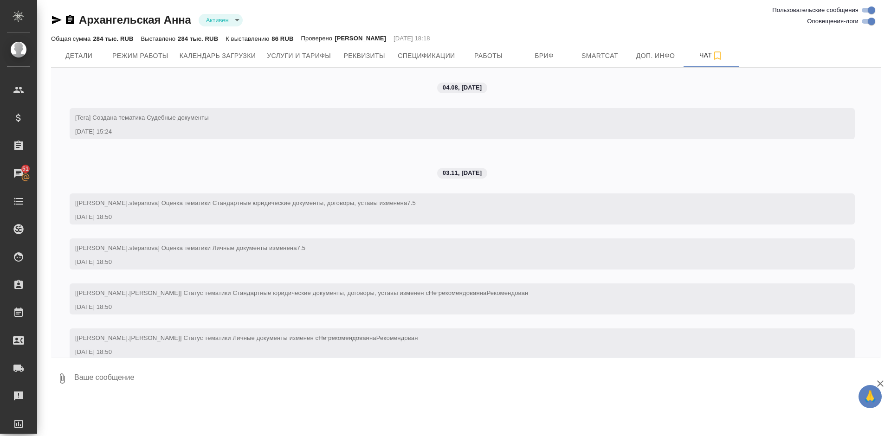
scroll to position [6758, 0]
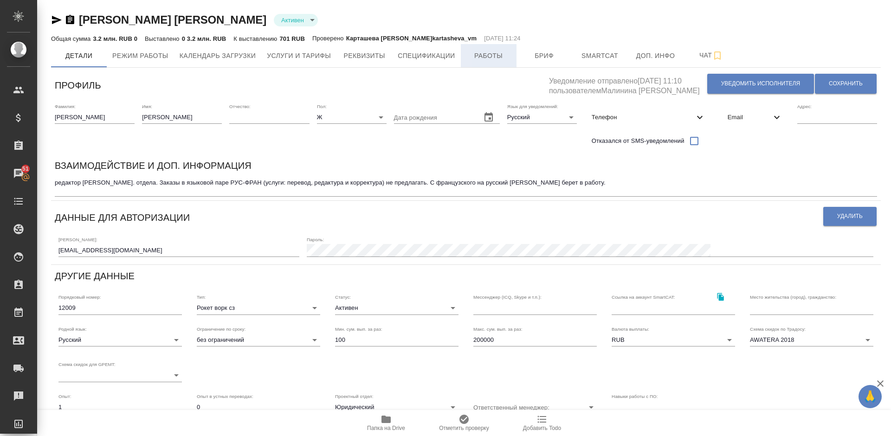
click at [494, 58] on span "Работы" at bounding box center [488, 56] width 45 height 12
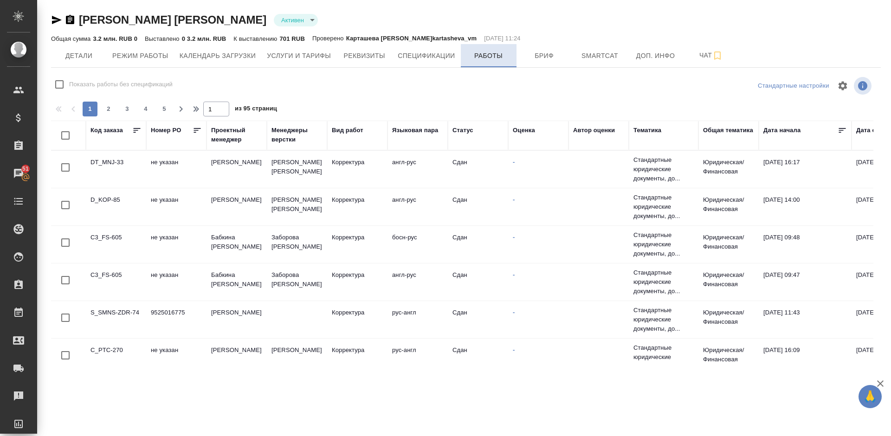
checkbox input "false"
click at [72, 59] on span "Детали" at bounding box center [79, 56] width 45 height 12
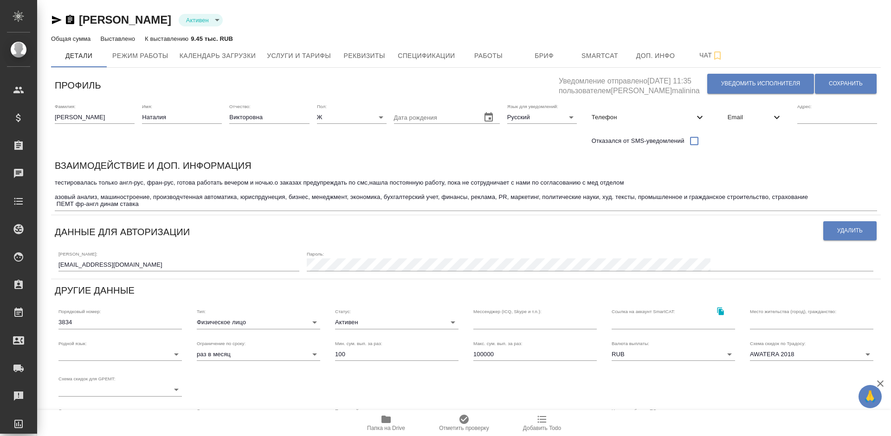
type input "TradosSDLX. SmartCAT"
click at [476, 57] on span "Работы" at bounding box center [488, 56] width 45 height 12
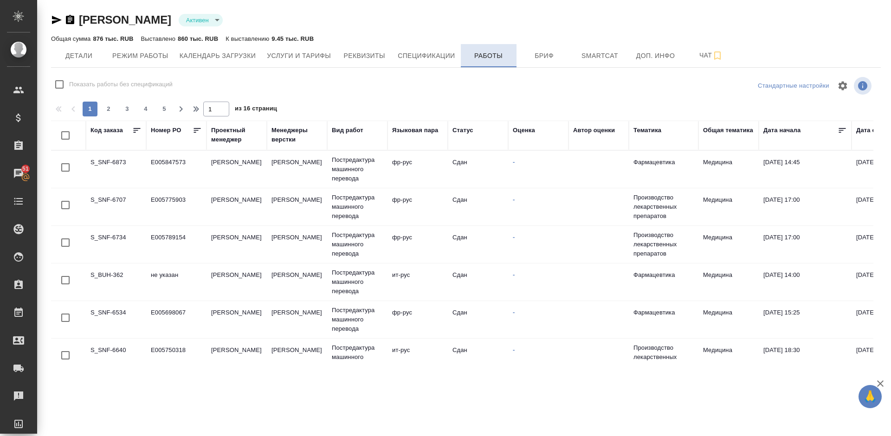
checkbox input "false"
click at [82, 53] on span "Детали" at bounding box center [79, 56] width 45 height 12
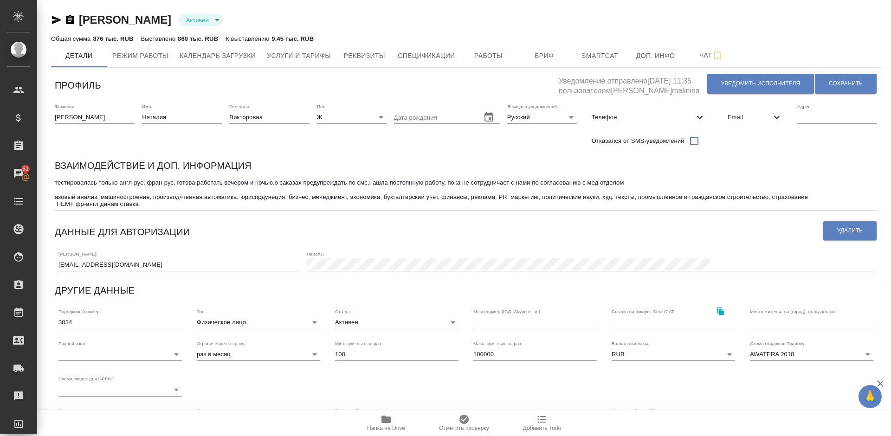
click at [761, 115] on span "Email" at bounding box center [749, 117] width 44 height 9
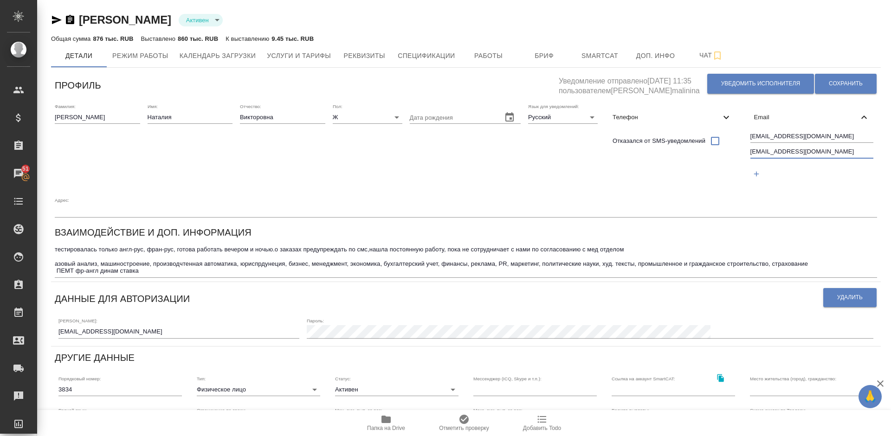
drag, startPoint x: 805, startPoint y: 153, endPoint x: 745, endPoint y: 154, distance: 59.4
click at [745, 154] on div "Фамилия: [PERSON_NAME] Имя: [PERSON_NAME]: [PERSON_NAME]: Ж [DEMOGRAPHIC_DATA] …" at bounding box center [465, 161] width 829 height 122
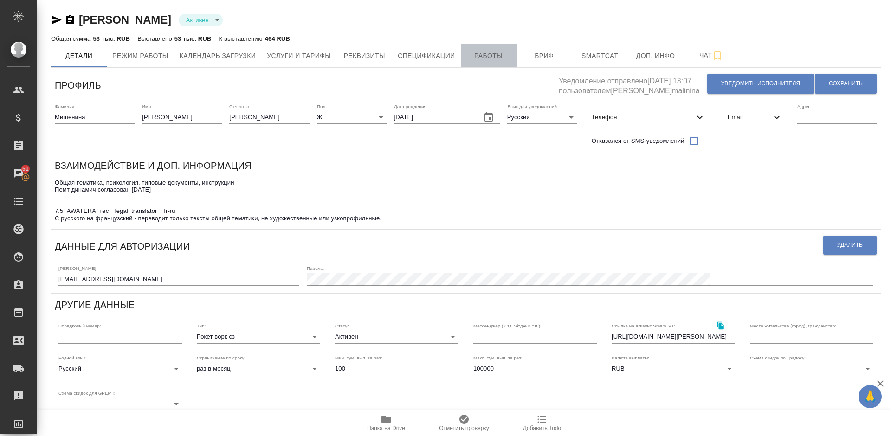
click at [489, 60] on span "Работы" at bounding box center [488, 56] width 45 height 12
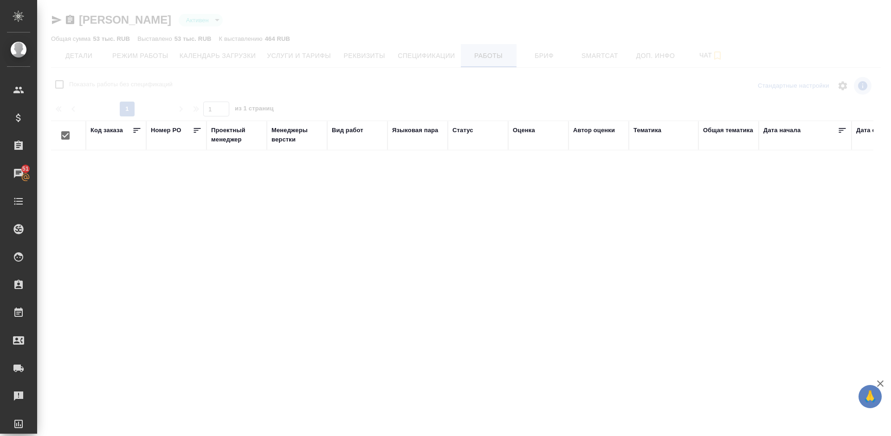
checkbox input "false"
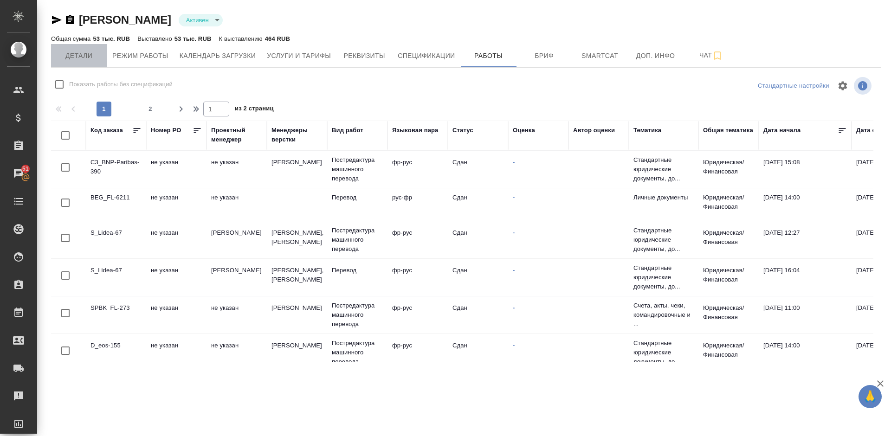
click at [91, 60] on span "Детали" at bounding box center [79, 56] width 45 height 12
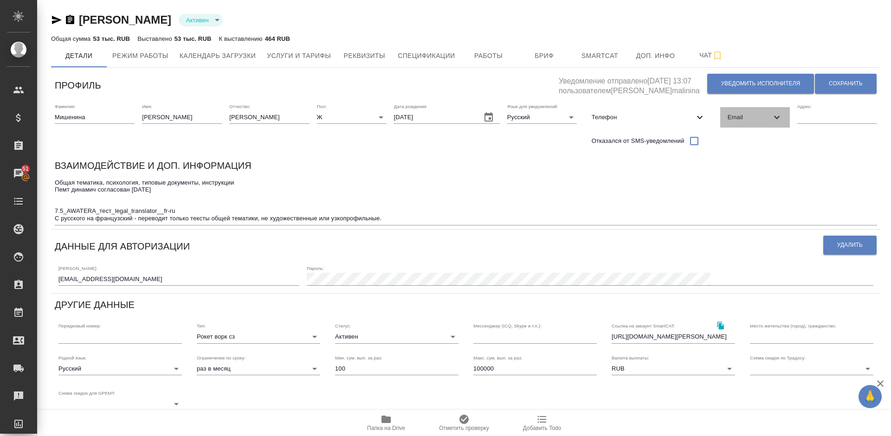
click at [758, 119] on span "Email" at bounding box center [749, 117] width 44 height 9
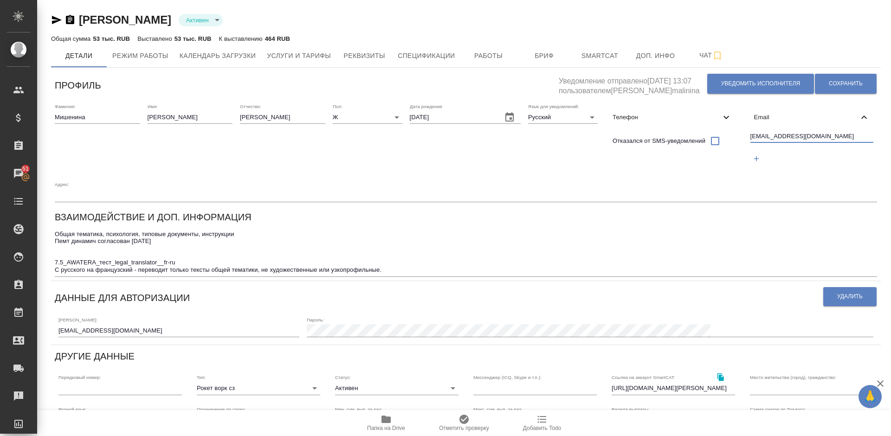
drag, startPoint x: 807, startPoint y: 134, endPoint x: 749, endPoint y: 135, distance: 57.5
click at [749, 135] on div "zalgogf@gmail.com" at bounding box center [811, 149] width 131 height 43
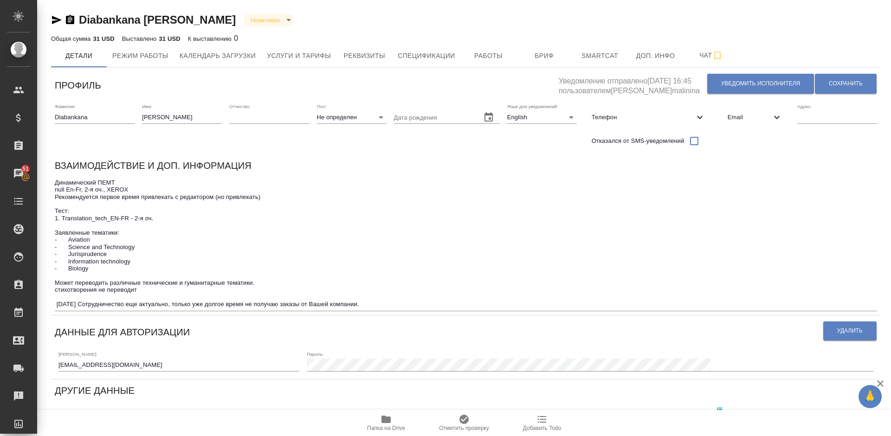
click at [739, 119] on span "Email" at bounding box center [749, 117] width 44 height 9
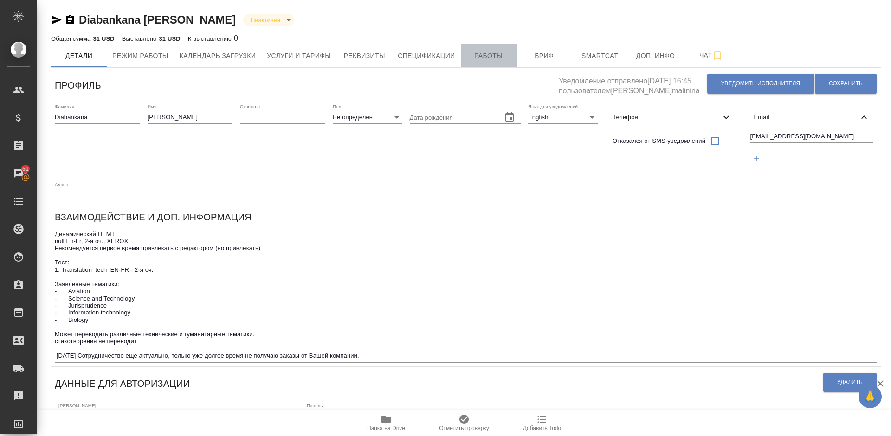
click at [492, 63] on button "Работы" at bounding box center [489, 55] width 56 height 23
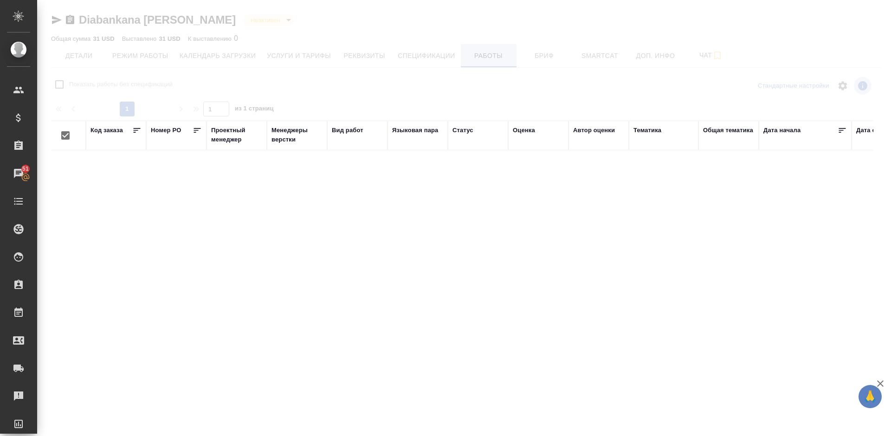
checkbox input "false"
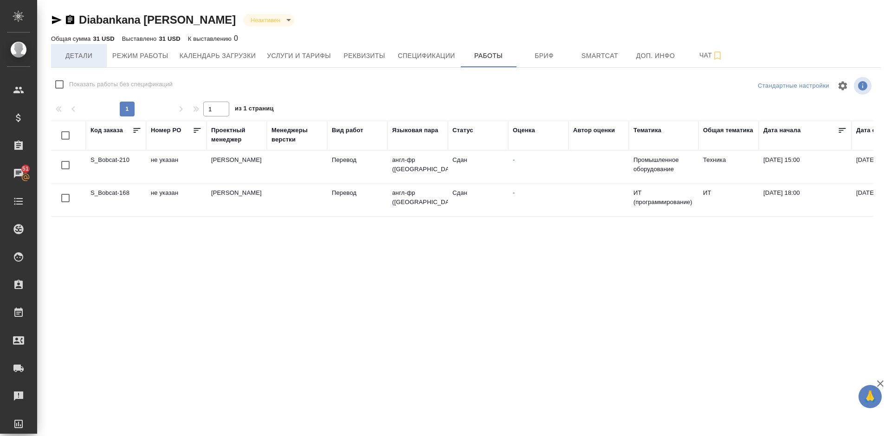
click at [78, 58] on span "Детали" at bounding box center [79, 56] width 45 height 12
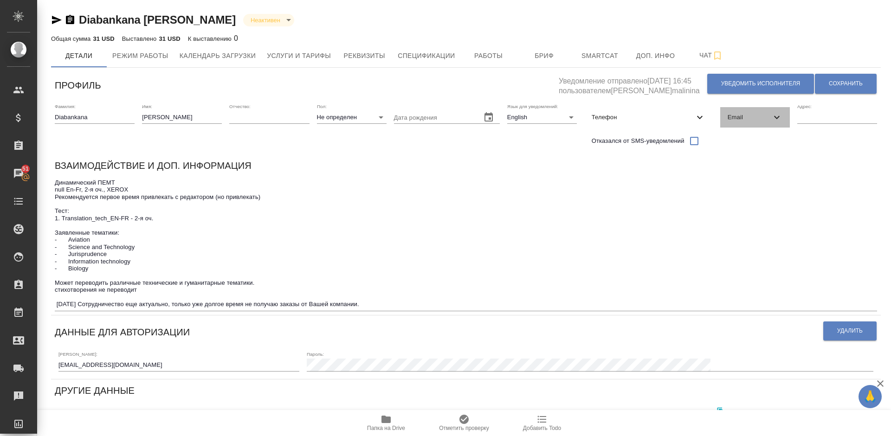
click at [746, 117] on span "Email" at bounding box center [749, 117] width 44 height 9
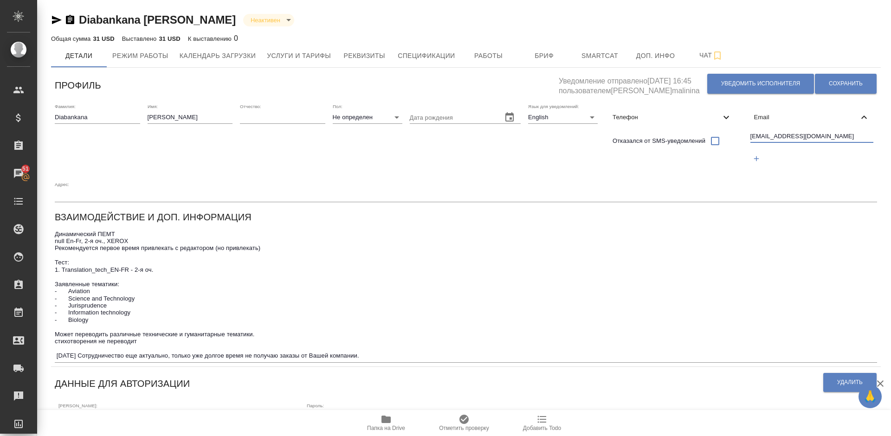
drag, startPoint x: 822, startPoint y: 136, endPoint x: 747, endPoint y: 137, distance: 75.6
click at [747, 137] on div "[EMAIL_ADDRESS][DOMAIN_NAME]" at bounding box center [811, 149] width 131 height 43
drag, startPoint x: 181, startPoint y: 23, endPoint x: 79, endPoint y: 22, distance: 101.6
click at [79, 22] on div "Diabankana [PERSON_NAME] Неактивен inactive" at bounding box center [465, 20] width 829 height 15
copy link "Diabankana [PERSON_NAME]"
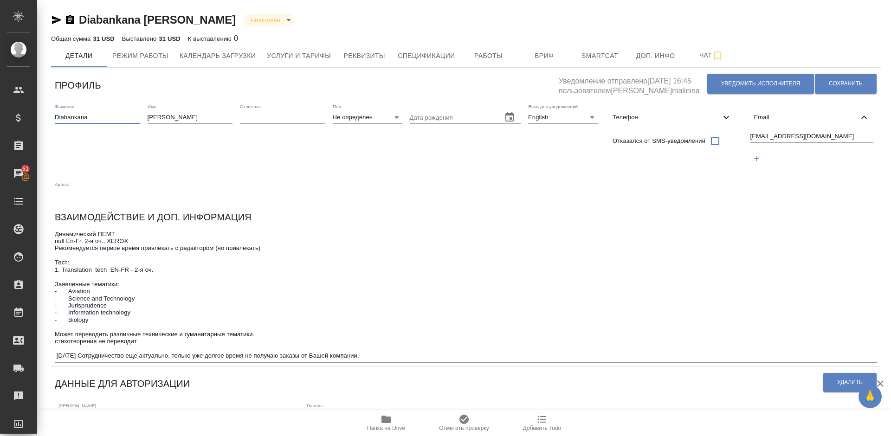
drag, startPoint x: 96, startPoint y: 116, endPoint x: 54, endPoint y: 117, distance: 41.8
click at [54, 117] on div "Фамилия: [PERSON_NAME] Имя: [PERSON_NAME] Отчество: Пол: Не определен none Дата…" at bounding box center [465, 153] width 829 height 106
drag, startPoint x: 180, startPoint y: 20, endPoint x: 142, endPoint y: 19, distance: 38.1
click at [142, 19] on div "Diabankana [PERSON_NAME] Неактивен inactive" at bounding box center [465, 20] width 829 height 15
copy link "[PERSON_NAME]"
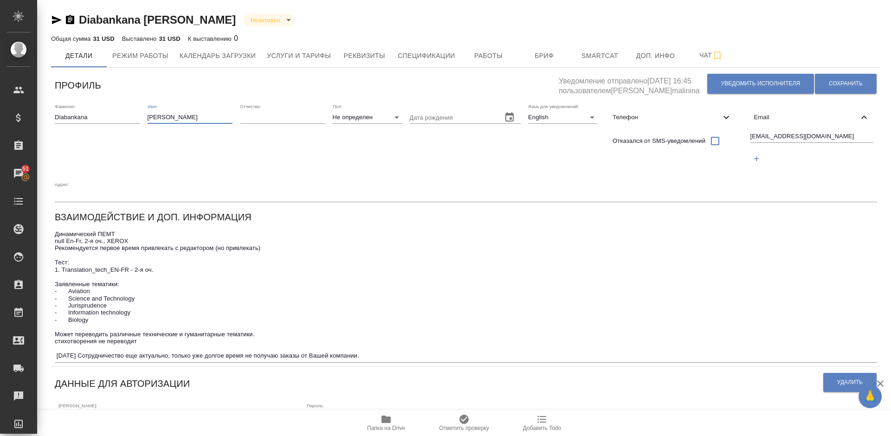
drag, startPoint x: 173, startPoint y: 115, endPoint x: 149, endPoint y: 117, distance: 23.7
click at [149, 117] on input "[PERSON_NAME]" at bounding box center [190, 117] width 85 height 13
click at [186, 99] on div "Профиль Уведомление отправлено [DATE] 16:45 пользователем [PERSON_NAME]malinina…" at bounding box center [465, 391] width 829 height 641
drag, startPoint x: 170, startPoint y: 117, endPoint x: 148, endPoint y: 118, distance: 22.3
click at [148, 118] on input "[PERSON_NAME]" at bounding box center [190, 117] width 85 height 13
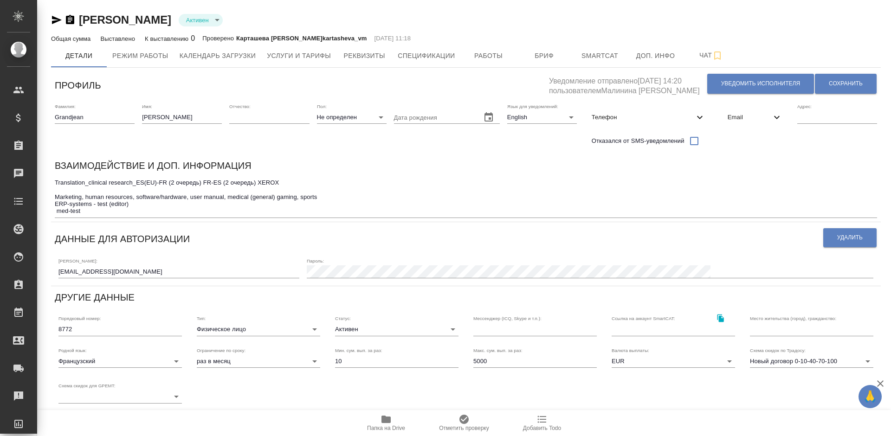
type input "SmartCATTrados 2011"
click at [488, 56] on span "Работы" at bounding box center [488, 56] width 45 height 12
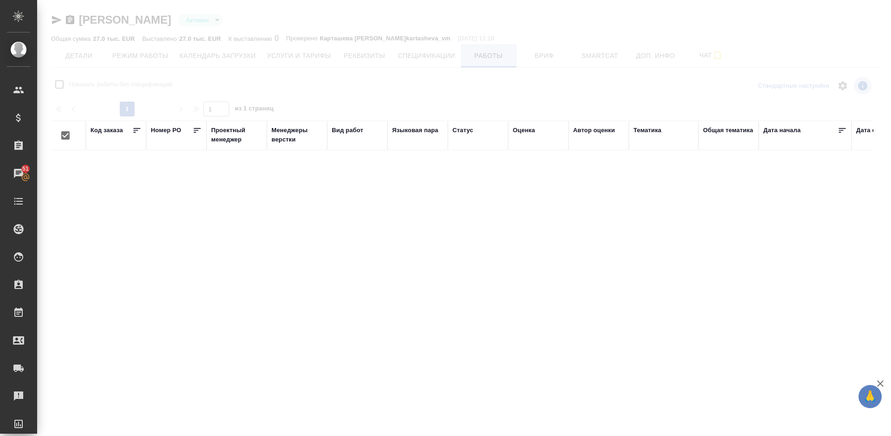
checkbox input "false"
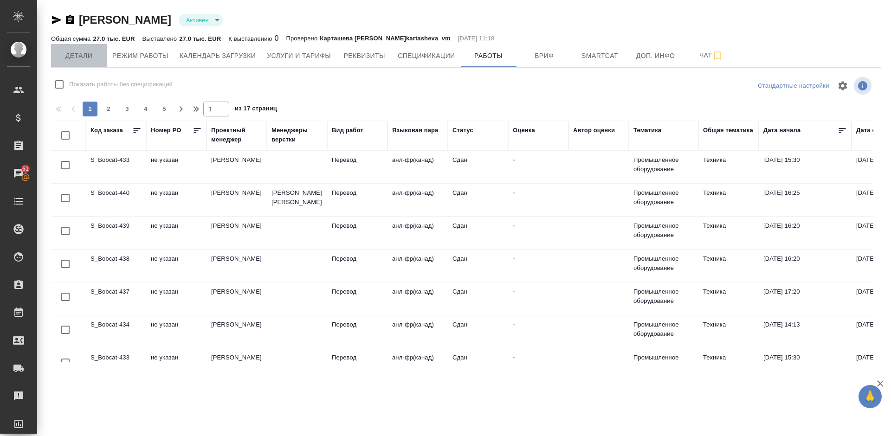
click at [85, 57] on span "Детали" at bounding box center [79, 56] width 45 height 12
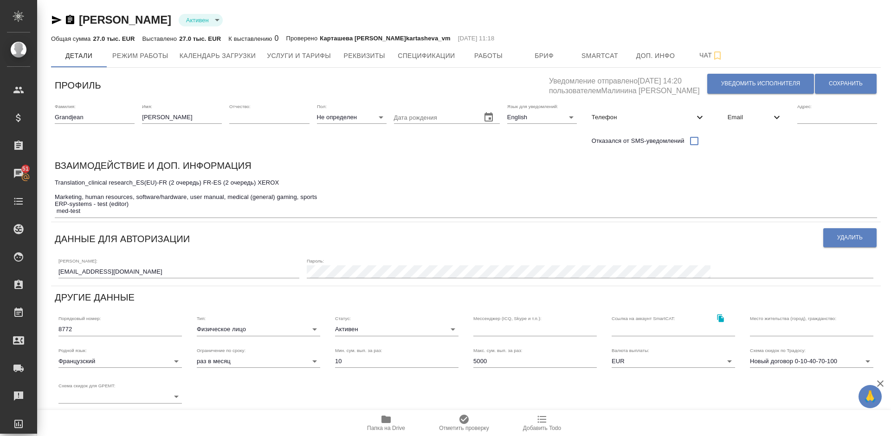
click at [761, 117] on span "Email" at bounding box center [749, 117] width 44 height 9
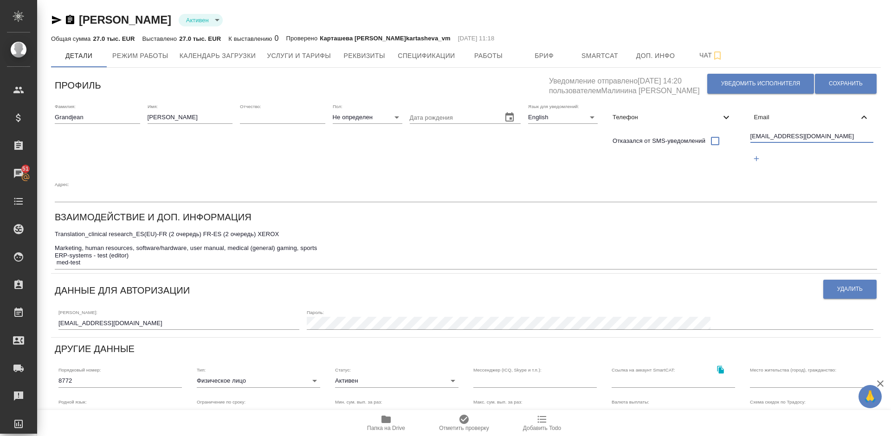
drag, startPoint x: 801, startPoint y: 137, endPoint x: 750, endPoint y: 138, distance: 51.5
click at [750, 138] on input "Tradico@live.fr" at bounding box center [811, 137] width 123 height 12
click at [296, 54] on span "Услуги и тарифы" at bounding box center [299, 56] width 64 height 12
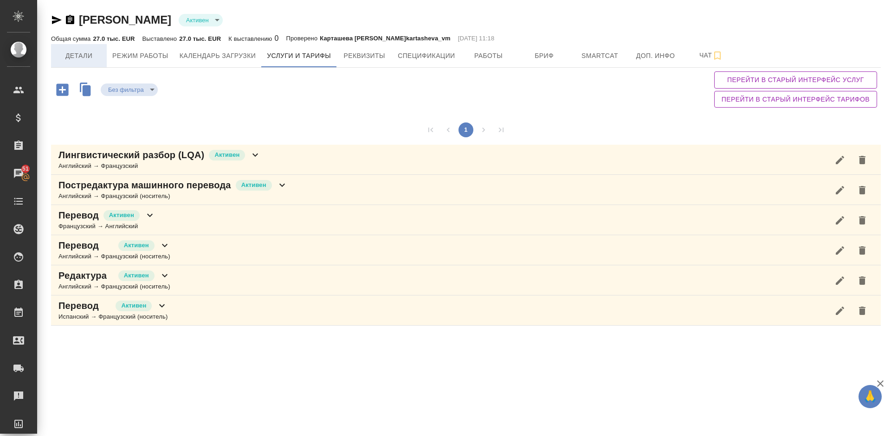
click at [87, 51] on span "Детали" at bounding box center [79, 56] width 45 height 12
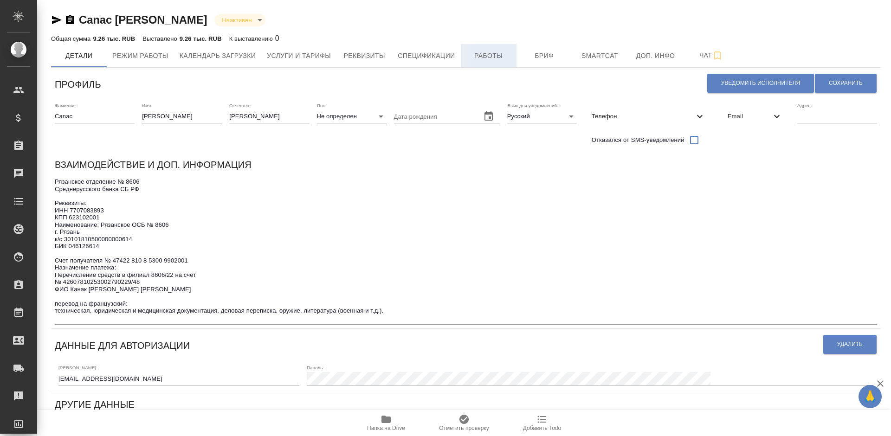
click at [491, 51] on span "Работы" at bounding box center [488, 56] width 45 height 12
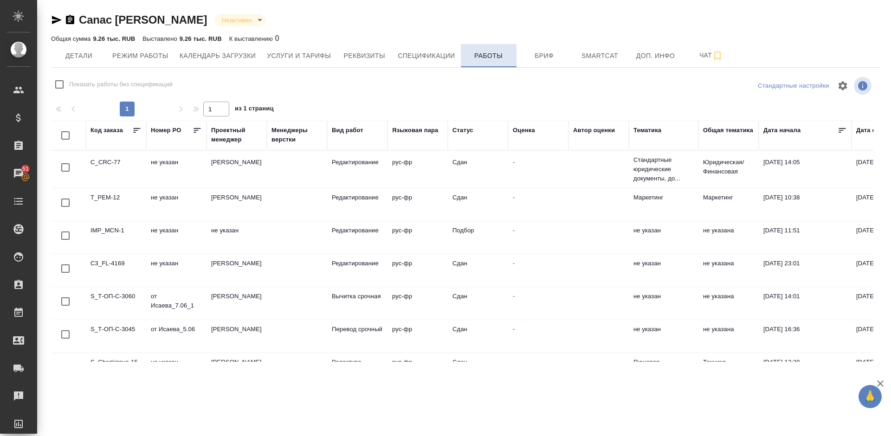
checkbox input "false"
click at [88, 55] on span "Детали" at bounding box center [79, 56] width 45 height 12
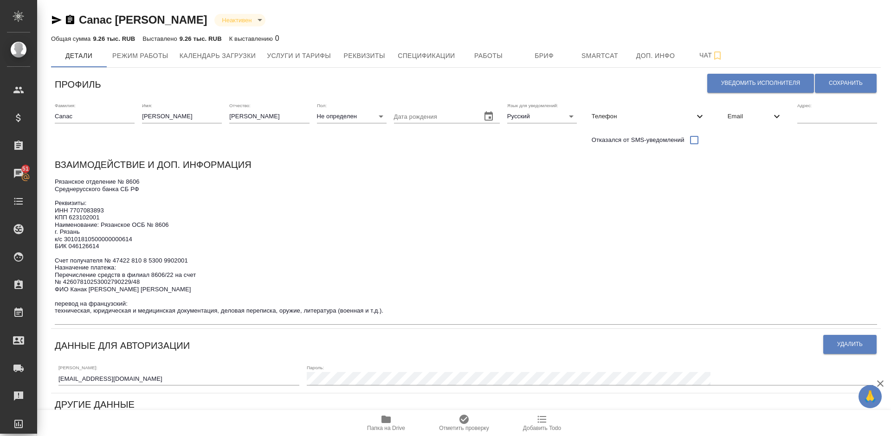
click at [749, 117] on span "Email" at bounding box center [749, 116] width 44 height 9
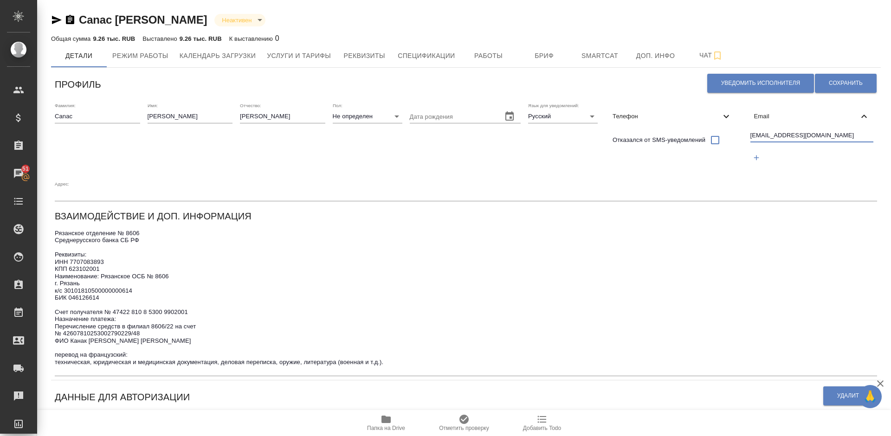
drag, startPoint x: 814, startPoint y: 135, endPoint x: 744, endPoint y: 137, distance: 70.1
click at [744, 137] on div "Фамилия: [PERSON_NAME] Имя: [PERSON_NAME]: [PERSON_NAME]: Не определен none Дат…" at bounding box center [465, 152] width 829 height 106
drag, startPoint x: 84, startPoint y: 119, endPoint x: 58, endPoint y: 117, distance: 25.6
click at [58, 117] on input "Canac" at bounding box center [97, 116] width 85 height 13
click at [86, 130] on div "Фамилия: Canac" at bounding box center [97, 138] width 85 height 71
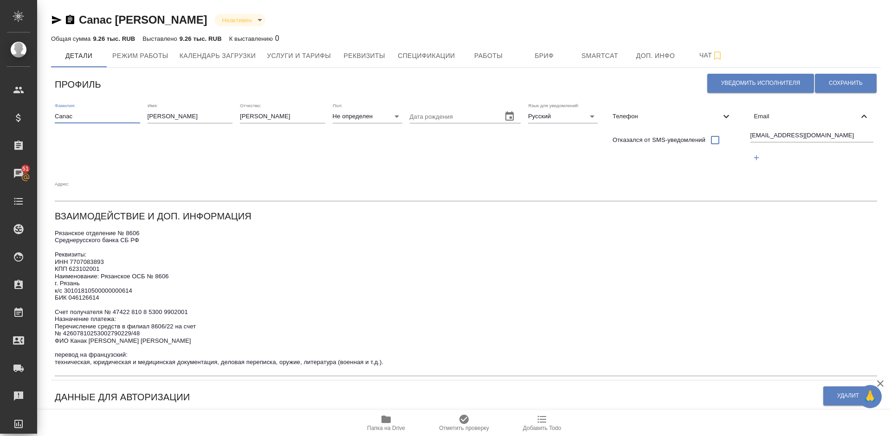
drag, startPoint x: 56, startPoint y: 116, endPoint x: 261, endPoint y: 116, distance: 205.0
click at [261, 116] on div "Фамилия: [PERSON_NAME] Имя: [PERSON_NAME]: [PERSON_NAME]: Не определен none Дат…" at bounding box center [465, 152] width 829 height 106
drag, startPoint x: 172, startPoint y: 116, endPoint x: 147, endPoint y: 116, distance: 25.5
click at [147, 116] on div "Фамилия: [PERSON_NAME] Имя: [PERSON_NAME]: [PERSON_NAME]: Не определен none Дат…" at bounding box center [465, 152] width 829 height 106
drag, startPoint x: 261, startPoint y: 116, endPoint x: 239, endPoint y: 116, distance: 21.8
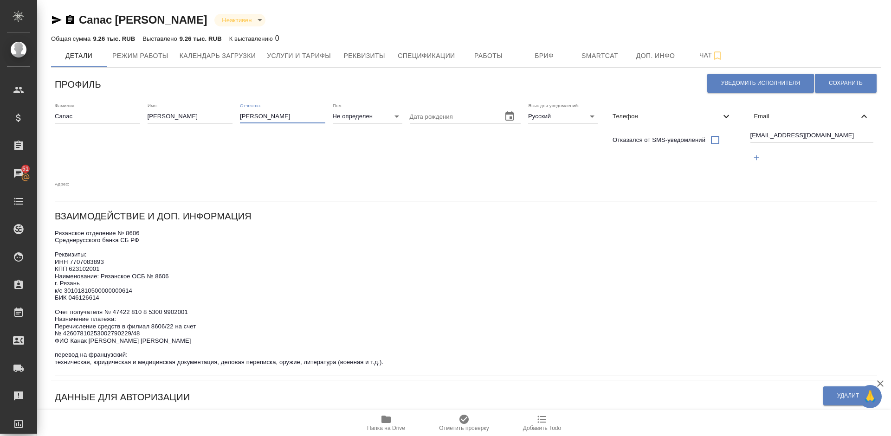
click at [239, 116] on div "Фамилия: [PERSON_NAME] Имя: [PERSON_NAME]: [PERSON_NAME]: Не определен none Дат…" at bounding box center [465, 152] width 829 height 106
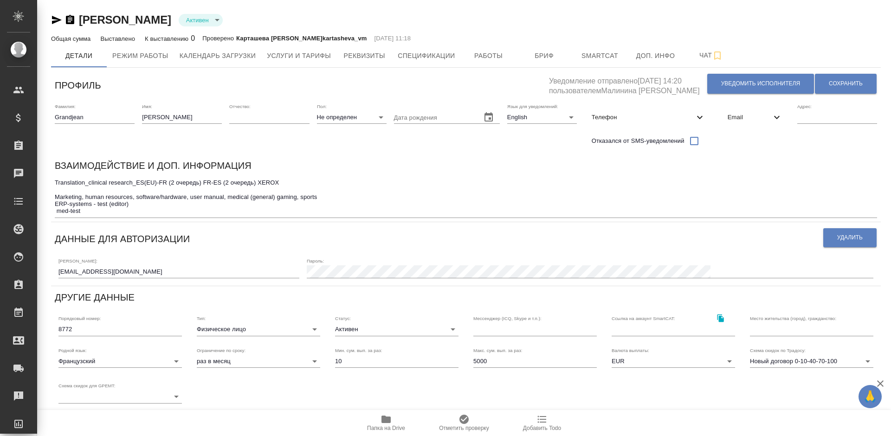
type input "SmartCATTrados 2011"
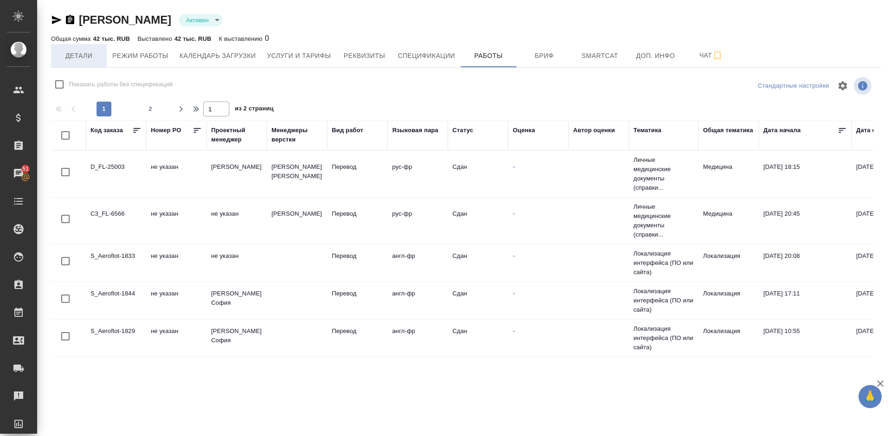
click at [73, 59] on span "Детали" at bounding box center [79, 56] width 45 height 12
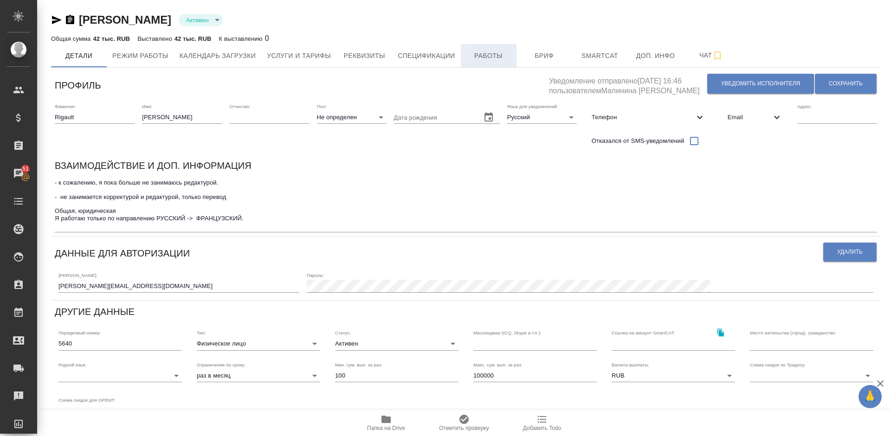
click at [486, 57] on span "Работы" at bounding box center [488, 56] width 45 height 12
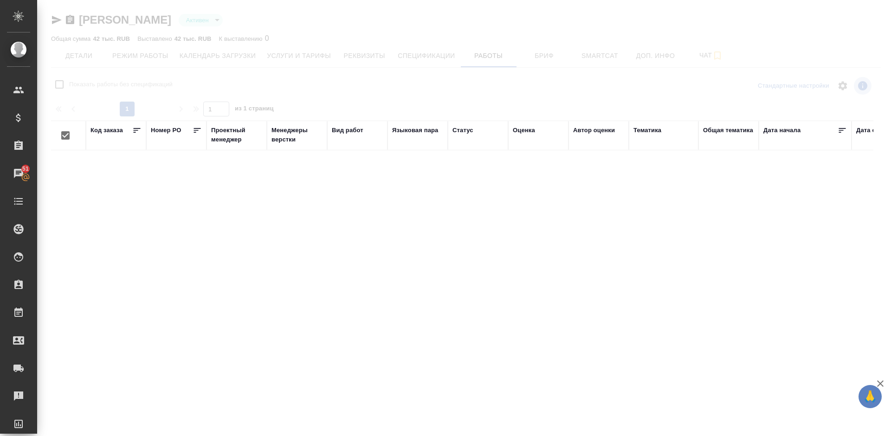
checkbox input "false"
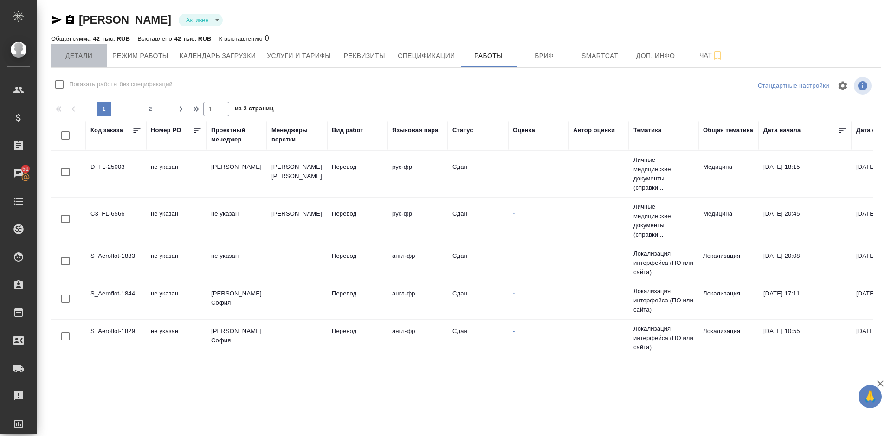
click at [92, 59] on span "Детали" at bounding box center [79, 56] width 45 height 12
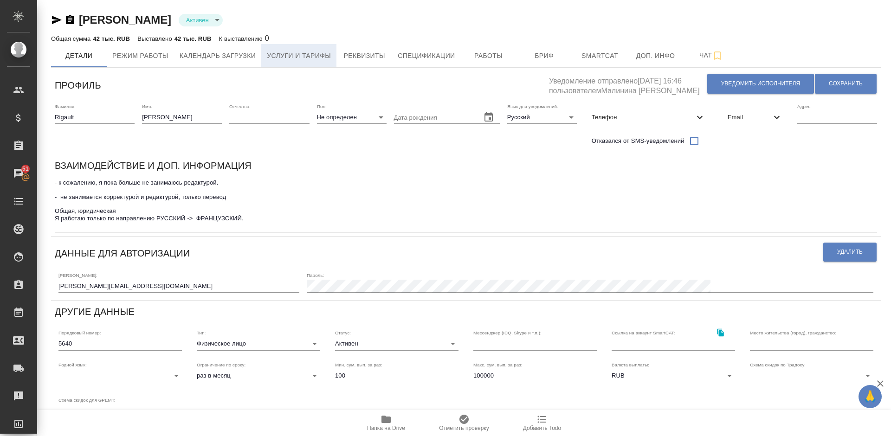
click at [285, 57] on span "Услуги и тарифы" at bounding box center [299, 56] width 64 height 12
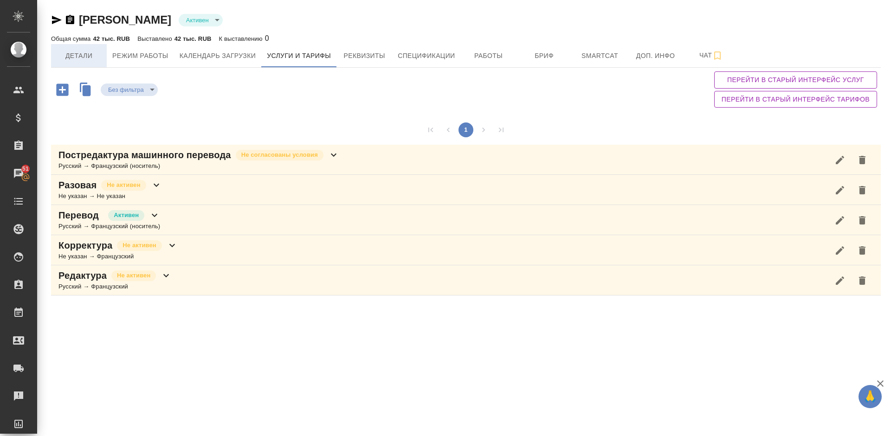
click at [78, 54] on span "Детали" at bounding box center [79, 56] width 45 height 12
